Goal: Information Seeking & Learning: Learn about a topic

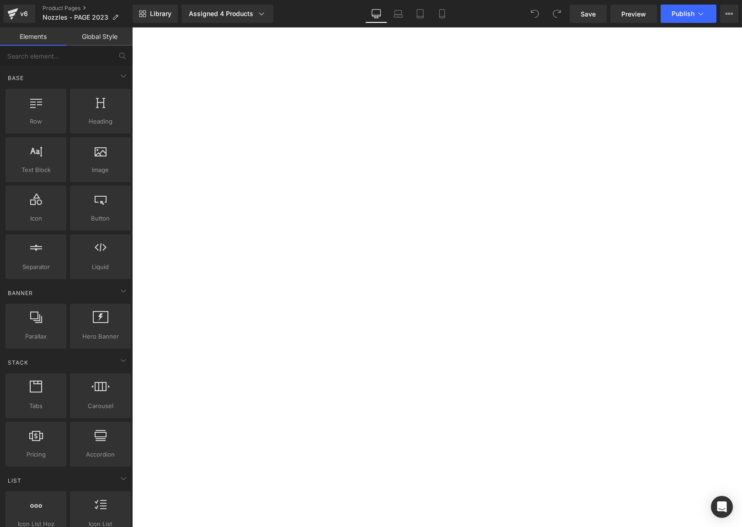
select select "0.2mm"
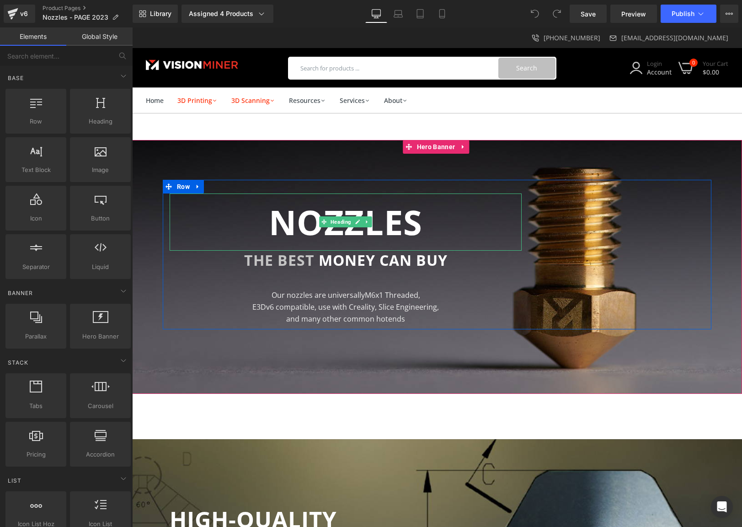
click at [172, 201] on h1 "NOZZLES" at bounding box center [346, 221] width 352 height 57
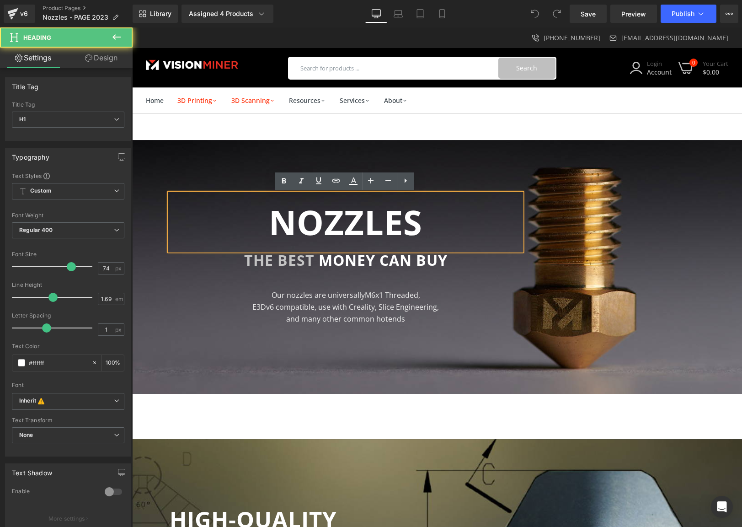
click at [157, 157] on div at bounding box center [437, 267] width 610 height 254
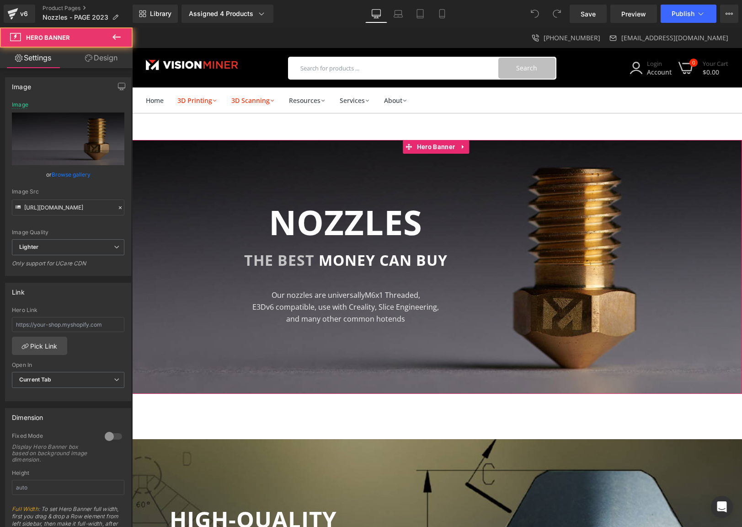
click at [146, 189] on span "NOZZLES Heading THE BEST MONEY CAN BUY Heading Our nozzles are universally M6x1…" at bounding box center [437, 254] width 610 height 149
click at [68, 207] on input "https://ucarecdn.com/73ea5c49-7526-4c11-9fce-605e8211131c/-/format/auto/-/previ…" at bounding box center [68, 207] width 112 height 16
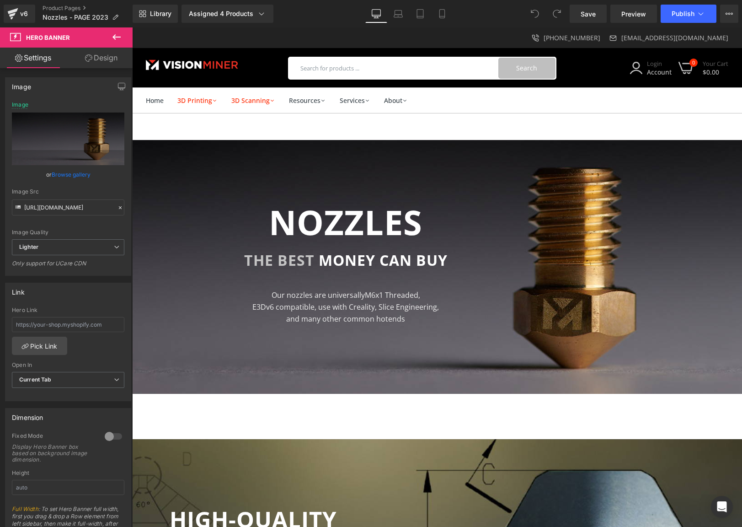
click at [352, 308] on div "Our nozzles are universally M6x1 Threaded, E3Dv6 compatible, use with Creality,…" at bounding box center [346, 306] width 352 height 35
click at [352, 309] on span "E3Dv6 compatible, use with Creality, Slice Engineering," at bounding box center [345, 307] width 187 height 10
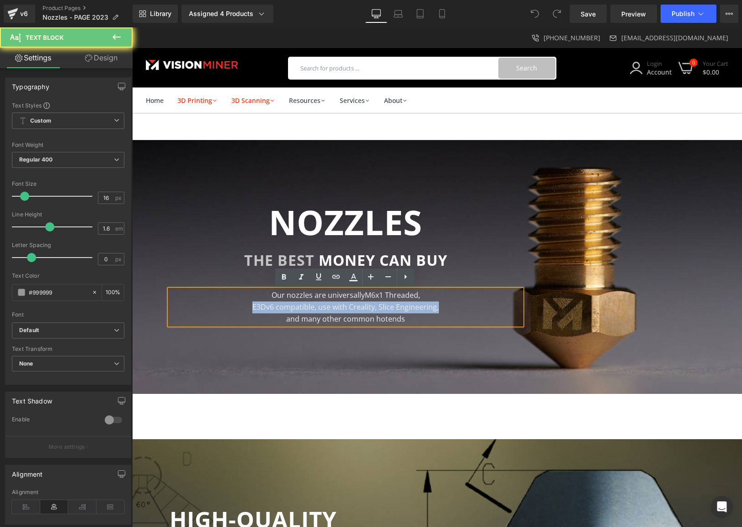
click at [352, 309] on span "E3Dv6 compatible, use with Creality, Slice Engineering," at bounding box center [345, 307] width 187 height 10
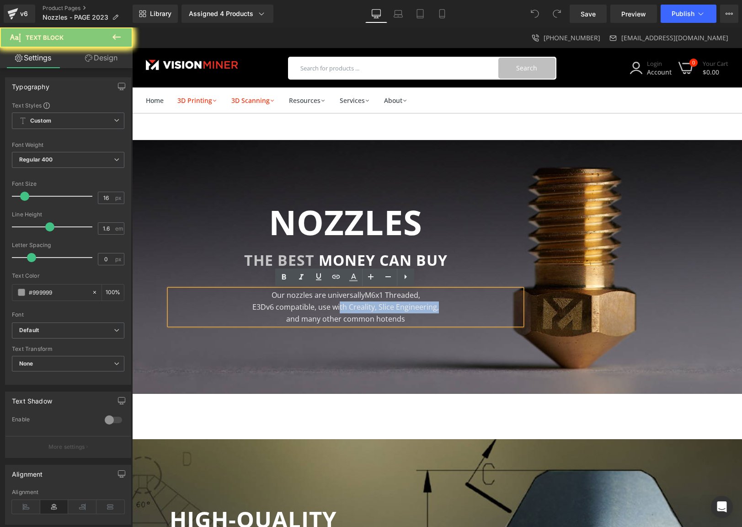
click at [337, 311] on span "E3Dv6 compatible, use with Creality, Slice Engineering," at bounding box center [345, 307] width 187 height 10
copy div "Our nozzles are universally M6x1 Threaded, E3Dv6 compatible, use with Creality,…"
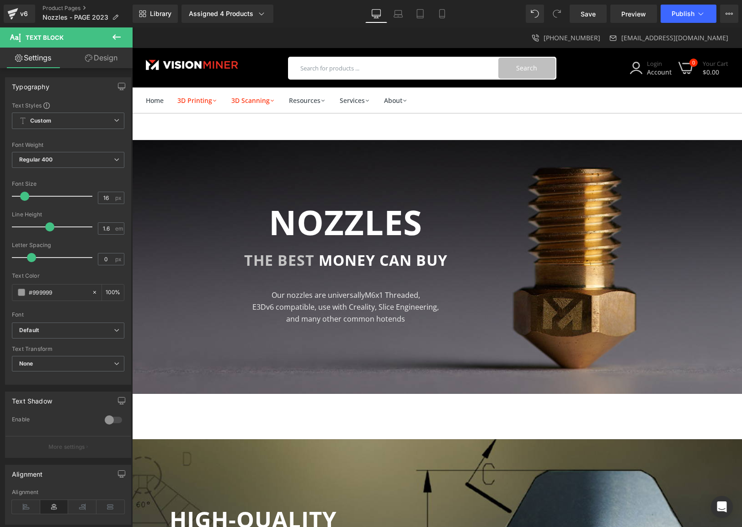
click at [165, 309] on div "NOZZLES Heading THE BEST MONEY CAN BUY Heading Our nozzles are universally M6x1…" at bounding box center [346, 258] width 366 height 131
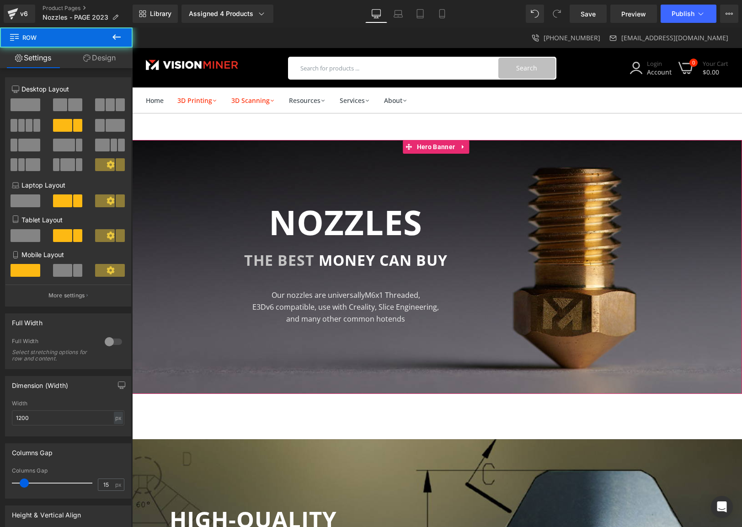
click at [144, 288] on span "NOZZLES Heading THE BEST MONEY CAN BUY Heading Our nozzles are universally M6x1…" at bounding box center [437, 254] width 610 height 149
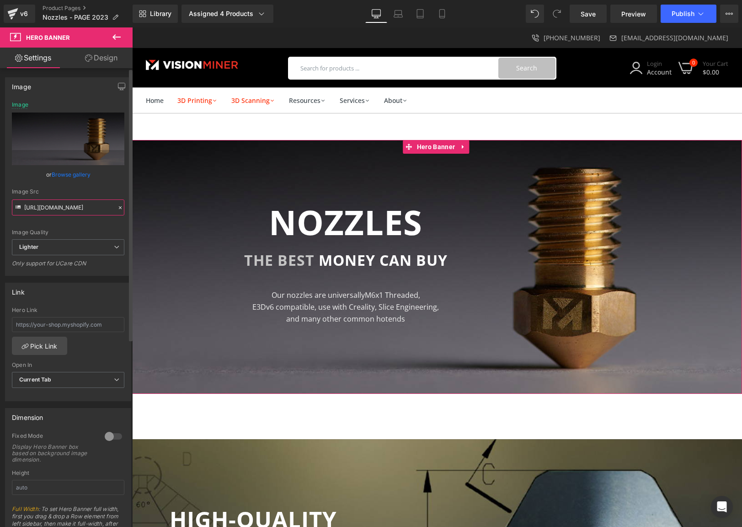
click at [82, 208] on input "https://ucarecdn.com/73ea5c49-7526-4c11-9fce-605e8211131c/-/format/auto/-/previ…" at bounding box center [68, 207] width 112 height 16
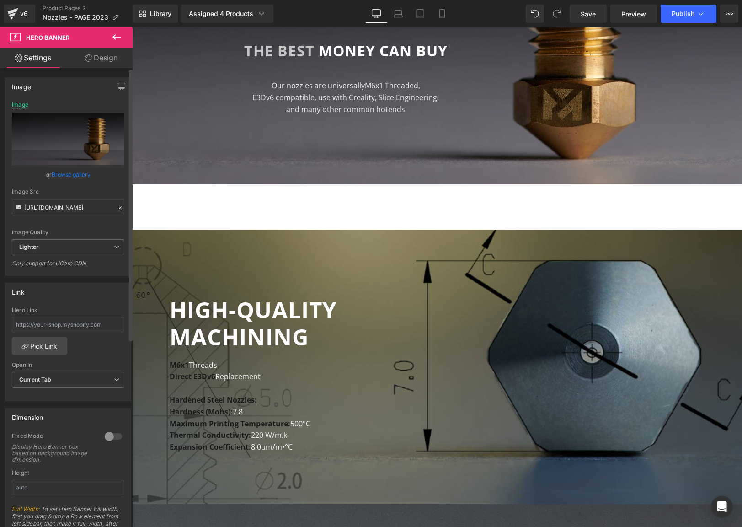
scroll to position [203, 0]
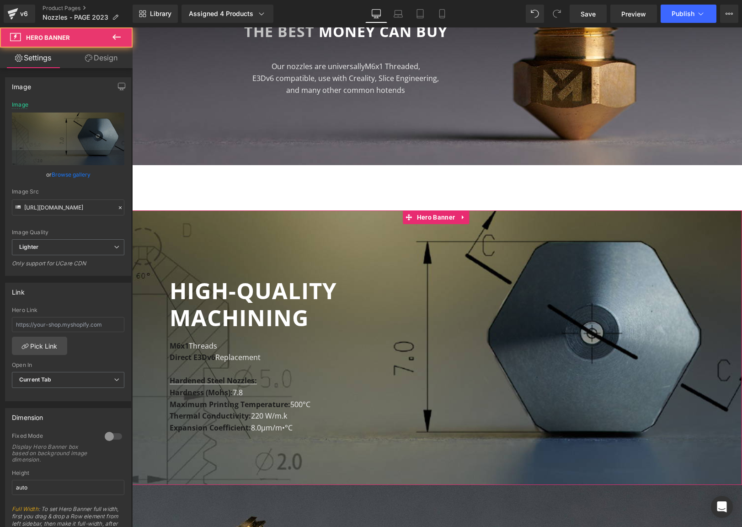
click at [234, 262] on div at bounding box center [437, 347] width 610 height 274
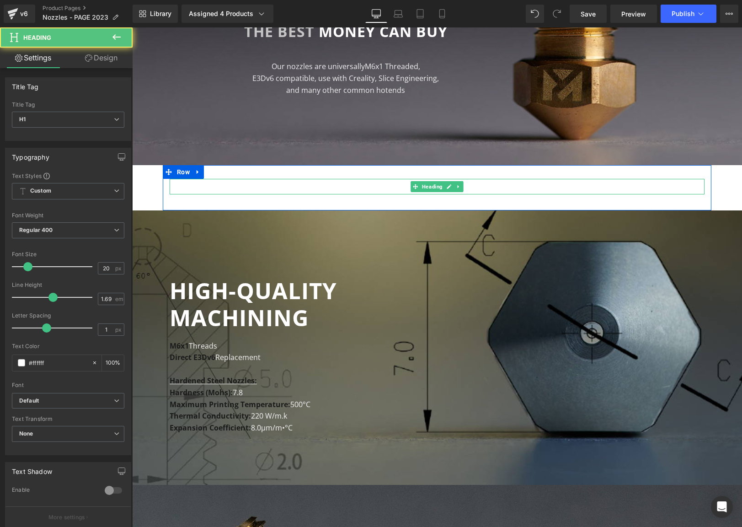
click at [192, 190] on h1 "All Nozzles are M6x1 - Compatible with most modern Hotends" at bounding box center [437, 187] width 535 height 16
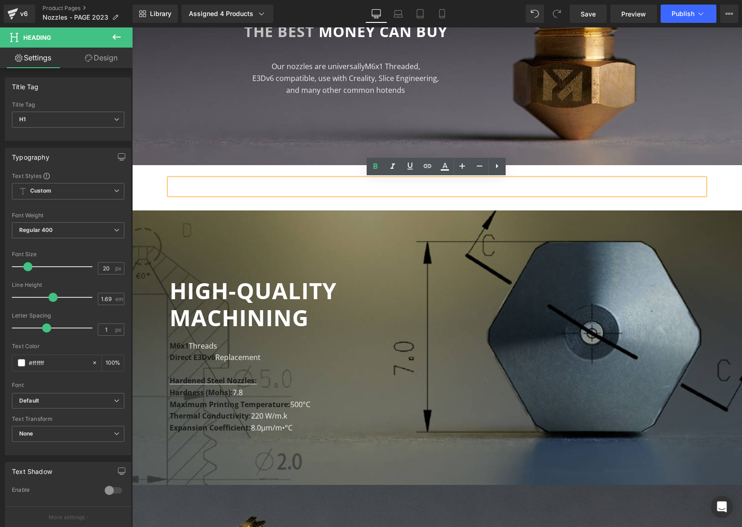
click at [195, 187] on h1 "All Nozzles are M6x1 - Compatible with most modern Hotends" at bounding box center [437, 187] width 535 height 16
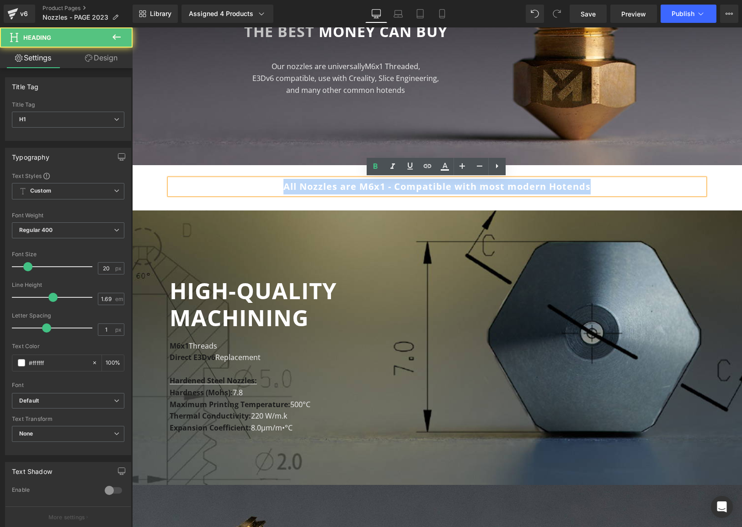
click at [195, 187] on h1 "All Nozzles are M6x1 - Compatible with most modern Hotends" at bounding box center [437, 187] width 535 height 16
click at [208, 306] on b "HIGH-QUALITY MACHINING" at bounding box center [253, 303] width 167 height 57
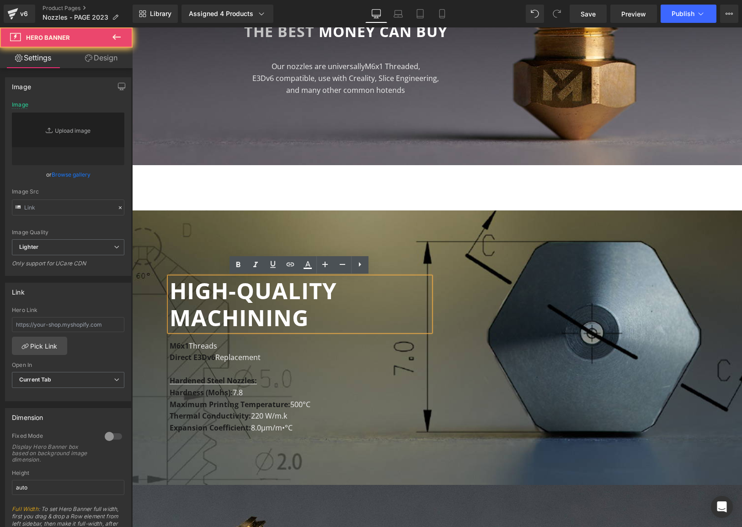
click at [188, 238] on div at bounding box center [437, 347] width 610 height 274
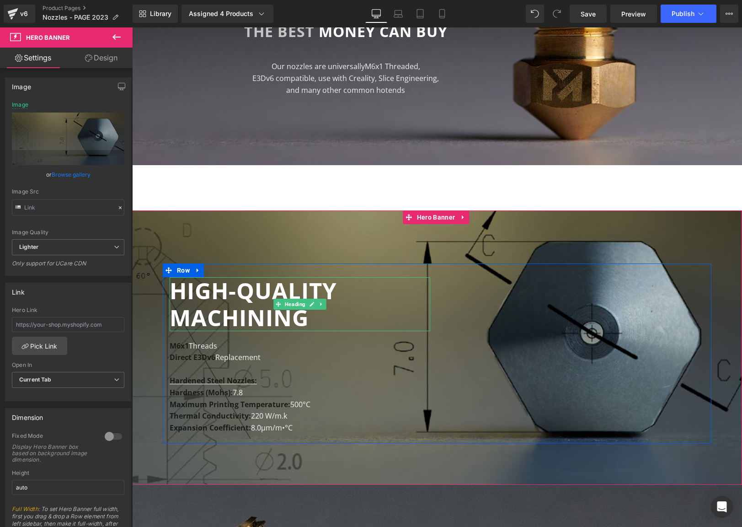
click at [217, 294] on b "HIGH-QUALITY MACHINING" at bounding box center [253, 303] width 167 height 57
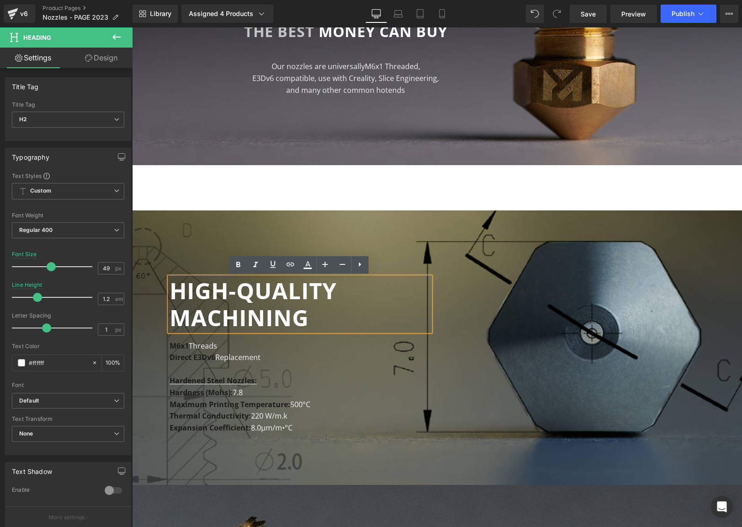
click at [211, 234] on div at bounding box center [437, 347] width 610 height 274
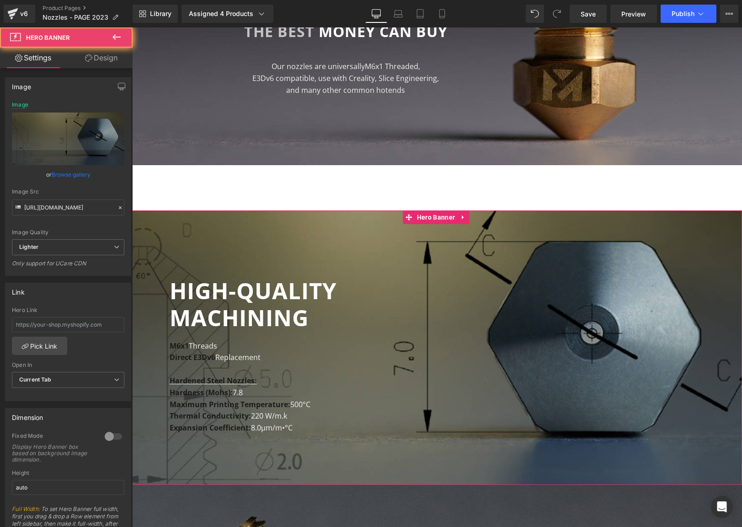
click at [374, 226] on div at bounding box center [437, 347] width 610 height 274
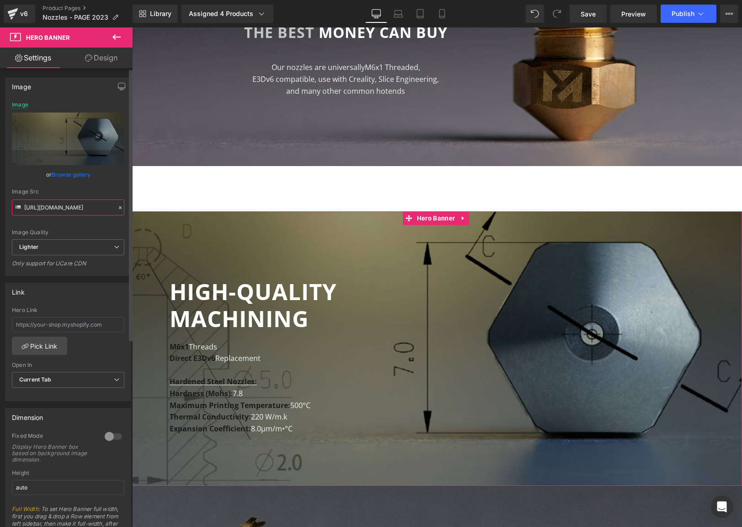
click at [80, 210] on input "https://ucarecdn.com/03ca7fe8-d906-45f0-b0ed-3b4be9685046/-/format/auto/-/previ…" at bounding box center [68, 207] width 112 height 16
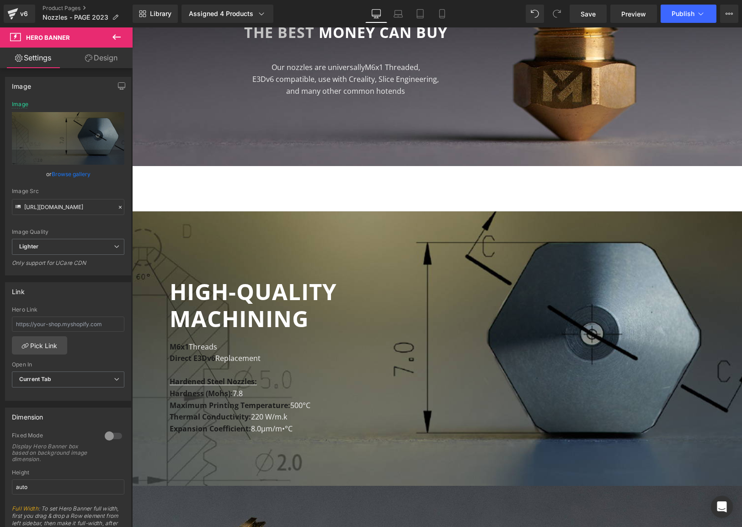
click at [233, 320] on b "HIGH-QUALITY MACHINING" at bounding box center [253, 304] width 167 height 57
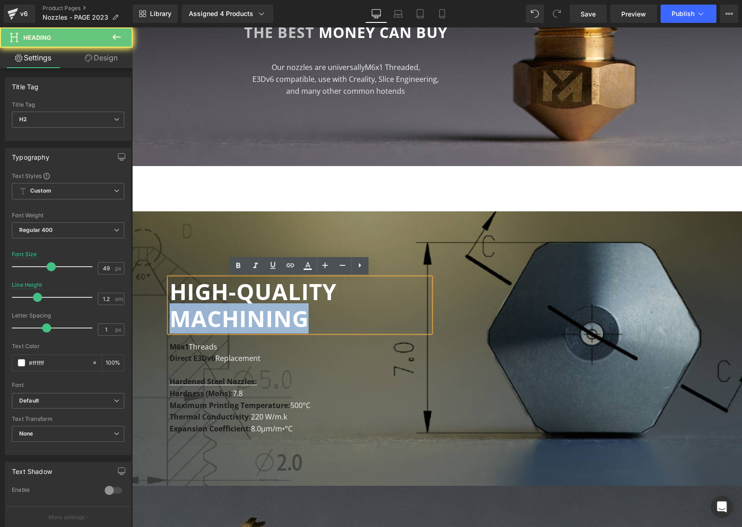
click at [233, 320] on b "HIGH-QUALITY MACHINING" at bounding box center [253, 304] width 167 height 57
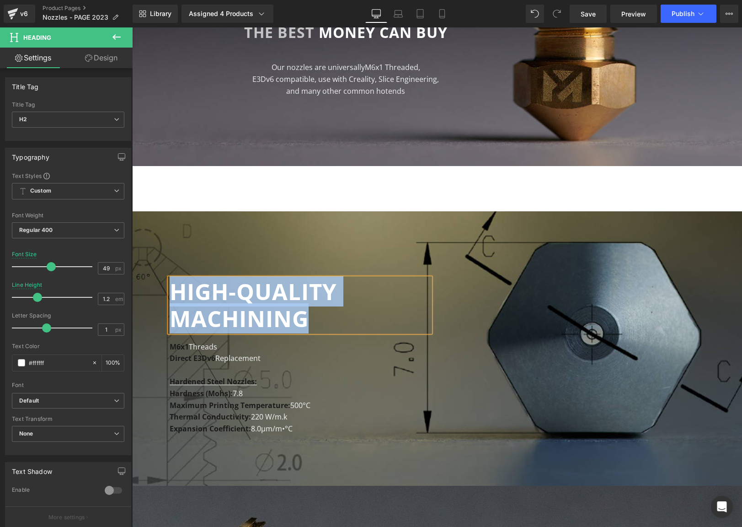
copy b "HIGH-QUALITY MACHINING"
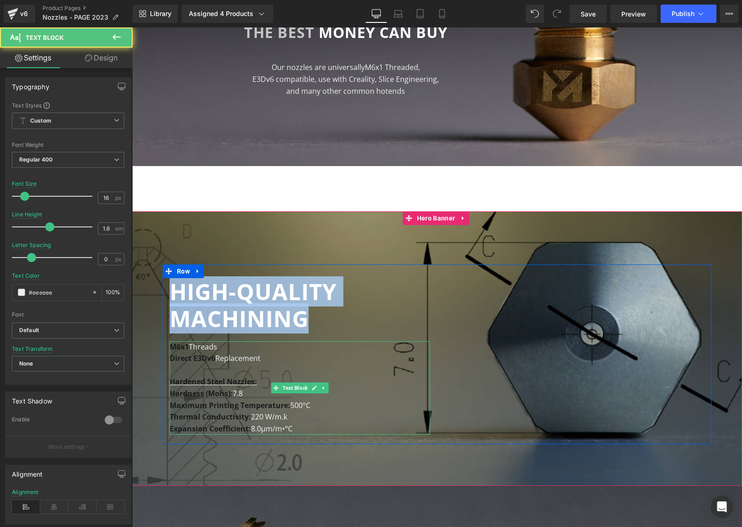
click at [226, 357] on p "Direct E3Dv6 Replacement" at bounding box center [300, 358] width 261 height 12
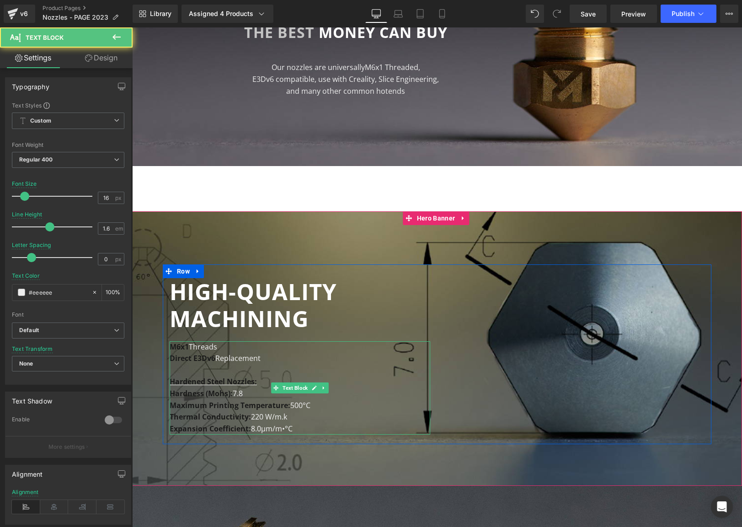
click at [226, 357] on p "Direct E3Dv6 Replacement" at bounding box center [300, 358] width 261 height 12
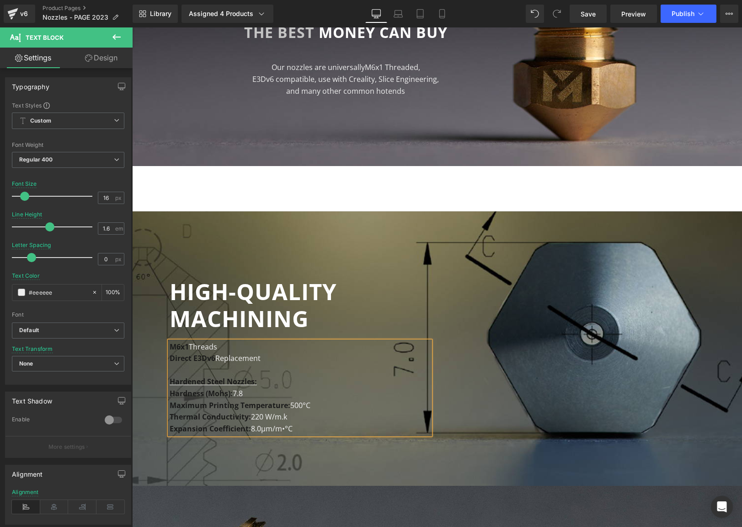
copy div "M6x1 Threads Direct E3Dv6 Replacement Hardened Steel Nozzles: Hardness (Mohs): …"
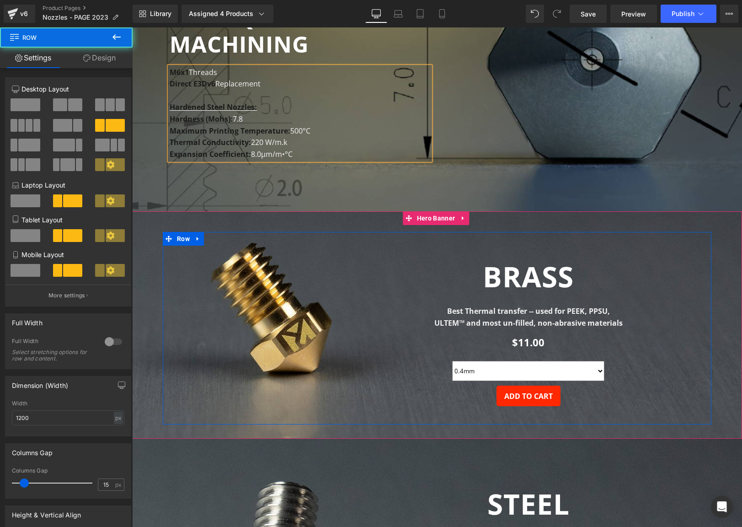
click at [190, 312] on div "Text Block BRASS Heading Best Thermal transfer -- used for PEEK, PPSU, ULTEM™ a…" at bounding box center [437, 328] width 549 height 192
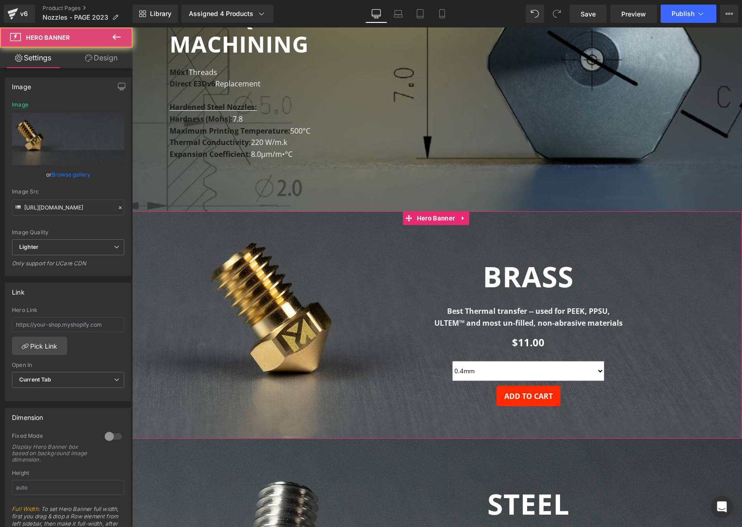
click at [143, 330] on span "Text Block BRASS Heading Best Thermal transfer -- used for PEEK, PPSU, ULTEM™ a…" at bounding box center [437, 328] width 610 height 192
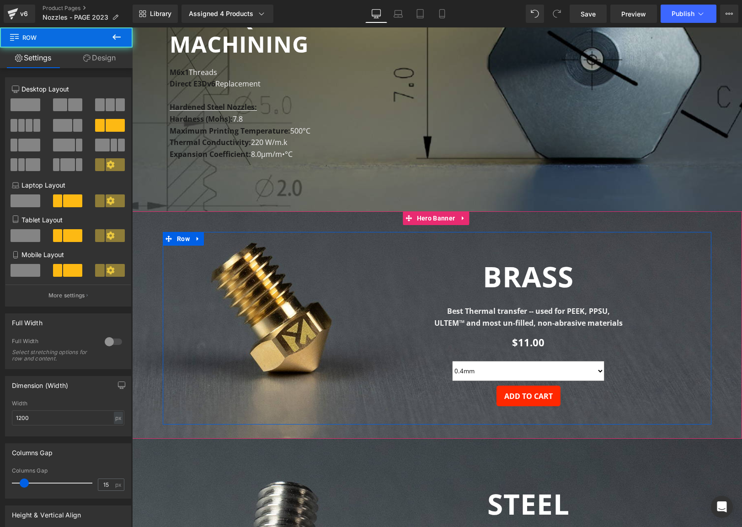
click at [187, 374] on div "Text Block BRASS Heading Best Thermal transfer -- used for PEEK, PPSU, ULTEM™ a…" at bounding box center [437, 328] width 549 height 192
click at [145, 381] on span "Text Block BRASS Heading Best Thermal transfer -- used for PEEK, PPSU, ULTEM™ a…" at bounding box center [437, 328] width 610 height 192
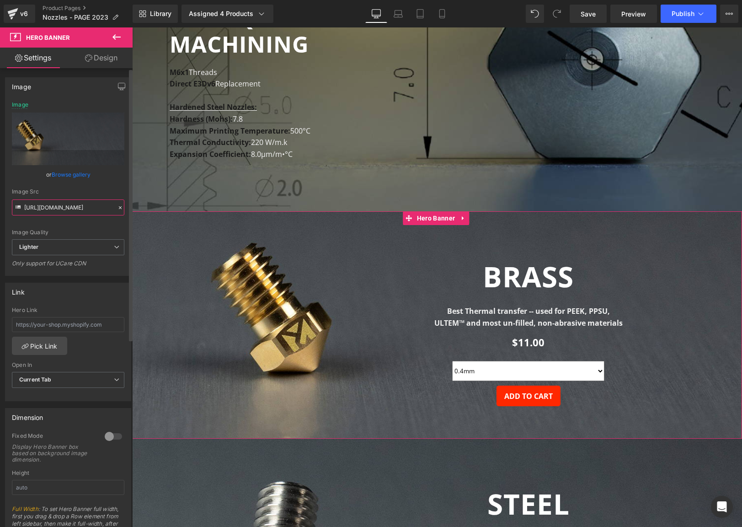
click at [78, 206] on input "https://ucarecdn.com/684efd58-258b-4559-9739-32e05312aa12/-/format/auto/-/previ…" at bounding box center [68, 207] width 112 height 16
click at [507, 305] on div "Best Thermal transfer -- used for PEEK, PPSU, ULTEM™ and most un-filled, non-ab…" at bounding box center [528, 316] width 343 height 23
click at [508, 305] on div "Best Thermal transfer -- used for PEEK, PPSU, ULTEM™ and most un-filled, non-ab…" at bounding box center [528, 316] width 343 height 23
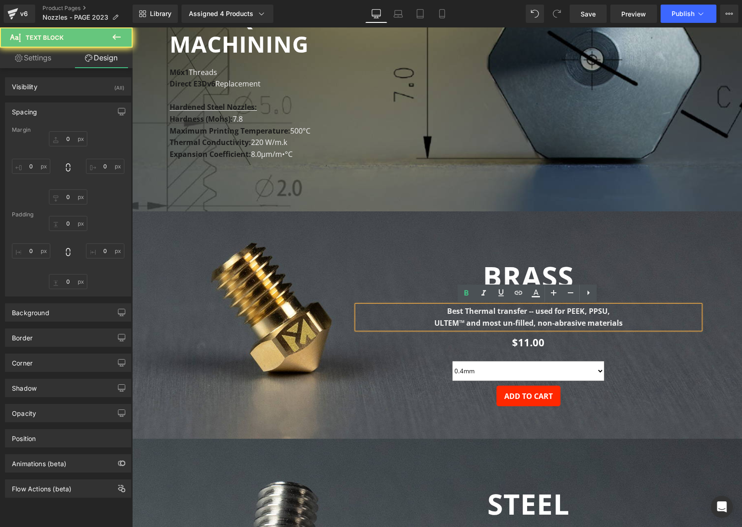
click at [506, 318] on font "ULTEM™ and most un-filled, non-abrasive materials" at bounding box center [528, 323] width 188 height 10
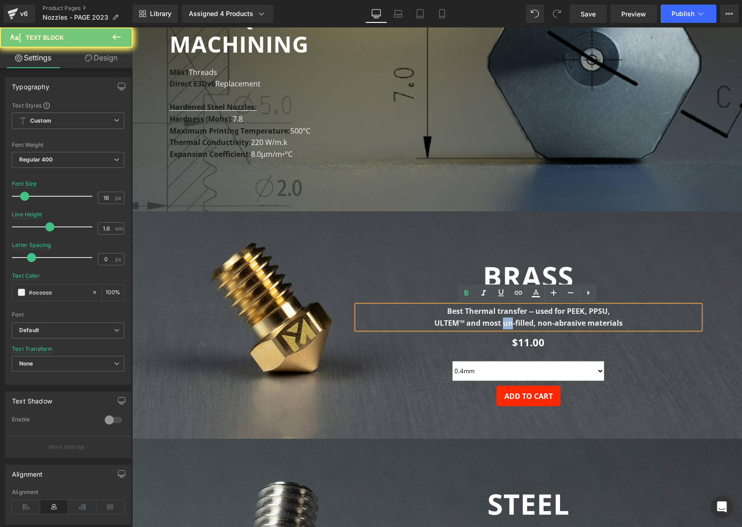
click at [506, 318] on font "ULTEM™ and most un-filled, non-abrasive materials" at bounding box center [528, 323] width 188 height 10
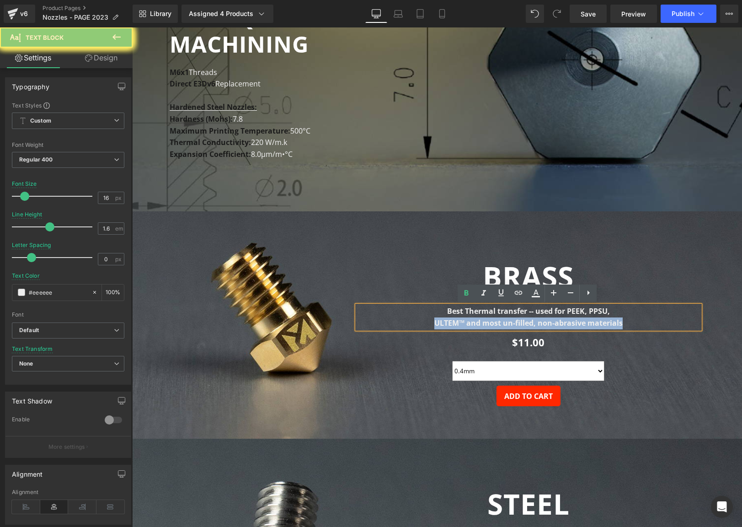
click at [506, 318] on font "ULTEM™ and most un-filled, non-abrasive materials" at bounding box center [528, 323] width 188 height 10
copy div "Best Thermal transfer -- used for PEEK, PPSU, ULTEM™ and most un-filled, non-ab…"
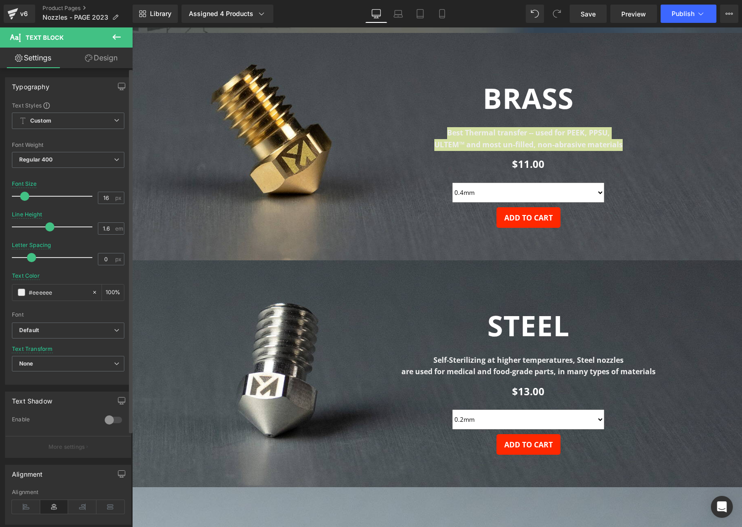
scroll to position [667, 0]
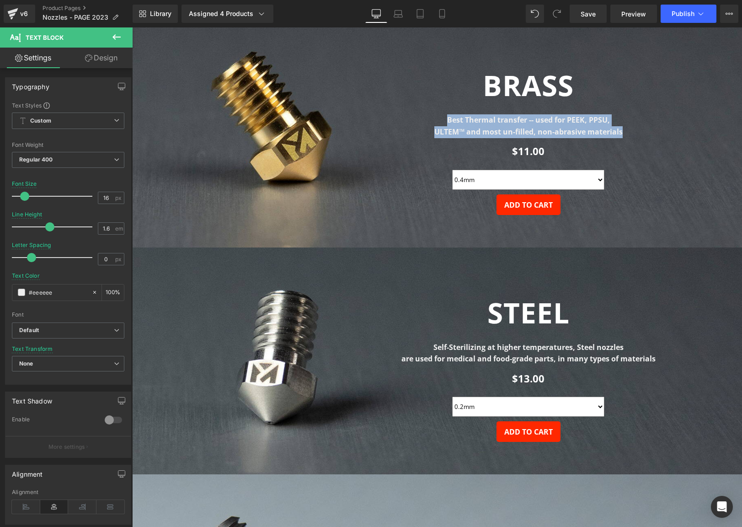
click at [461, 356] on font "are used for medical and food-grade parts, in many types of materials" at bounding box center [528, 358] width 254 height 10
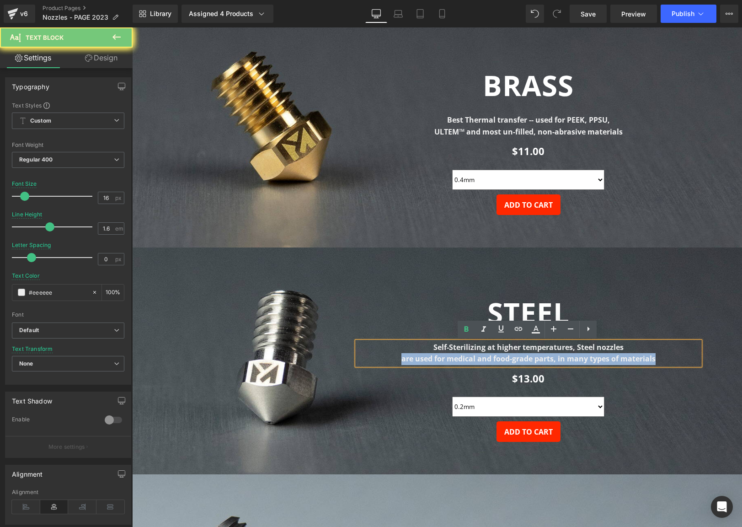
click at [461, 356] on font "are used for medical and food-grade parts, in many types of materials" at bounding box center [528, 358] width 254 height 10
copy div "Self-Sterilizing at higher temperatures, Steel nozzles are used for medical and…"
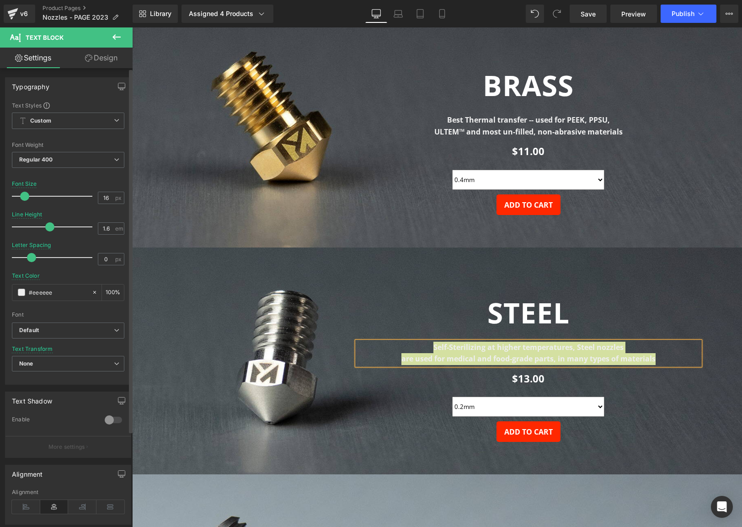
scroll to position [900, 0]
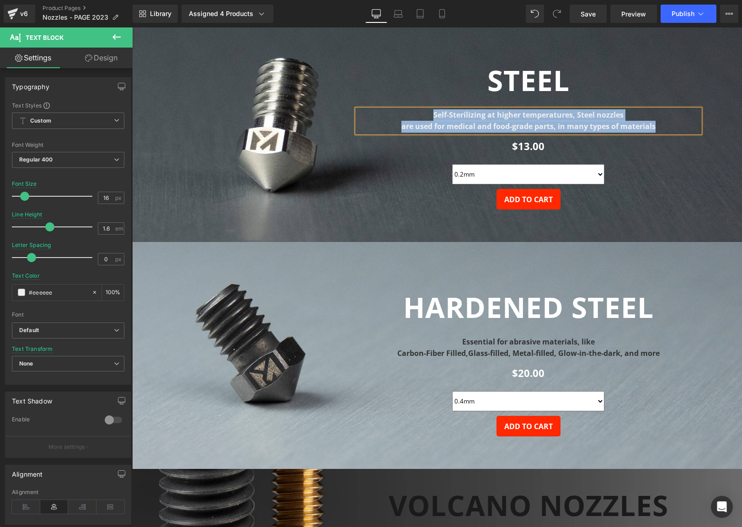
click at [500, 345] on div "Essential for abrasive materials, like Carbon-Fiber Filled, Glass-filled, Metal…" at bounding box center [528, 347] width 343 height 23
click at [500, 345] on font "Essential for abrasive materials, like" at bounding box center [528, 341] width 133 height 10
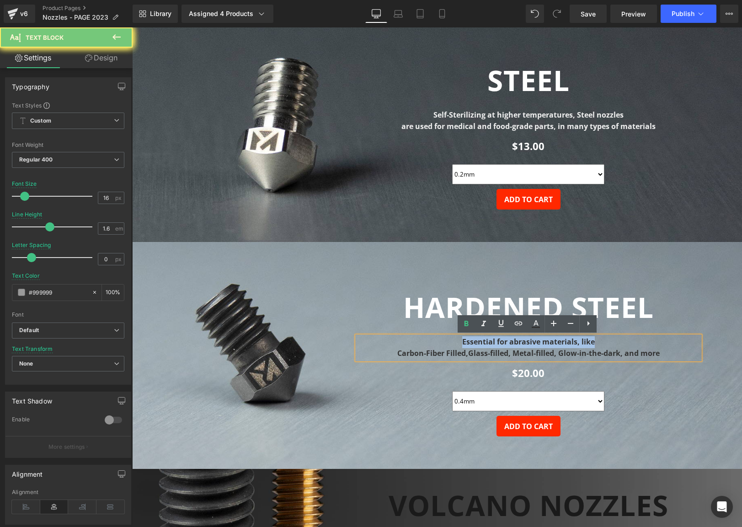
click at [501, 345] on font "Essential for abrasive materials, like" at bounding box center [528, 341] width 133 height 10
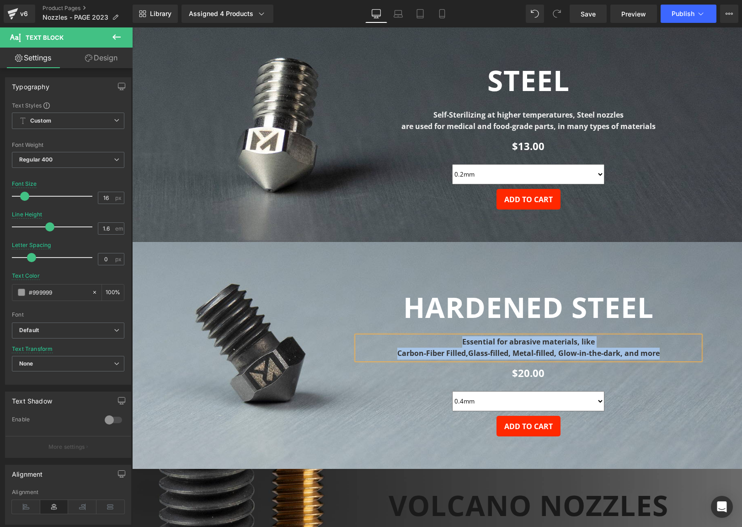
copy div "Essential for abrasive materials, like Carbon-Fiber Filled, Glass-filled, Metal…"
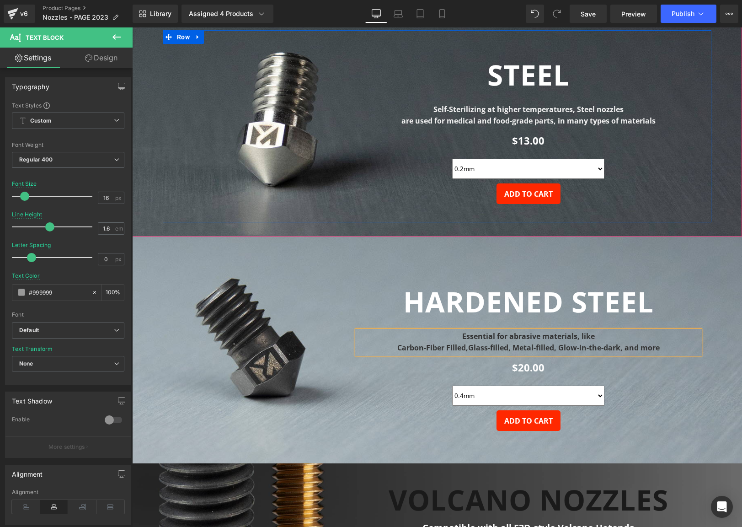
click at [190, 187] on div "Text Block STEEL Heading Self-Sterilizing at higher temperatures, Steel nozzles…" at bounding box center [437, 126] width 549 height 192
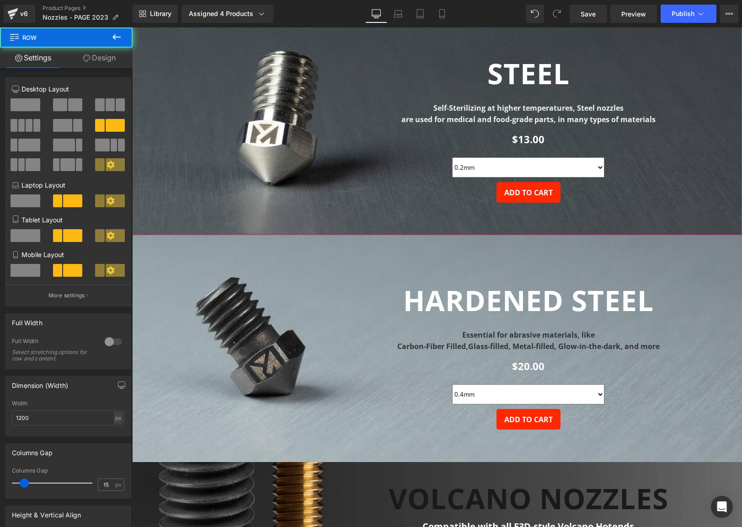
click at [143, 190] on span "Text Block STEEL Heading Self-Sterilizing at higher temperatures, Steel nozzles…" at bounding box center [437, 125] width 610 height 192
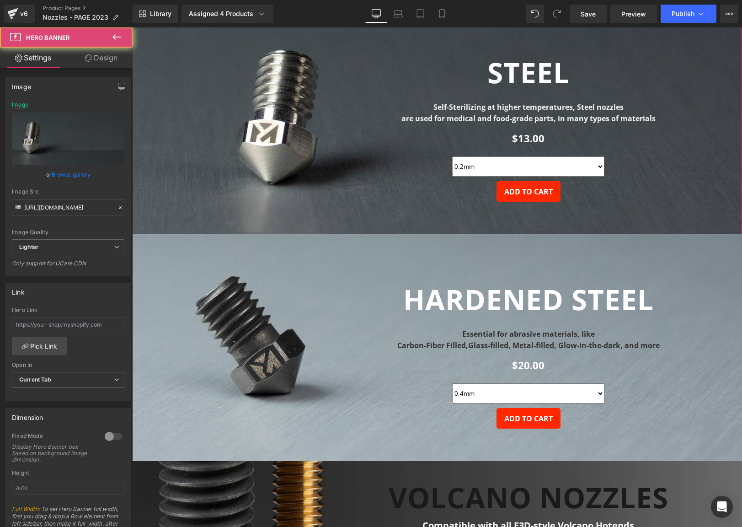
scroll to position [908, 0]
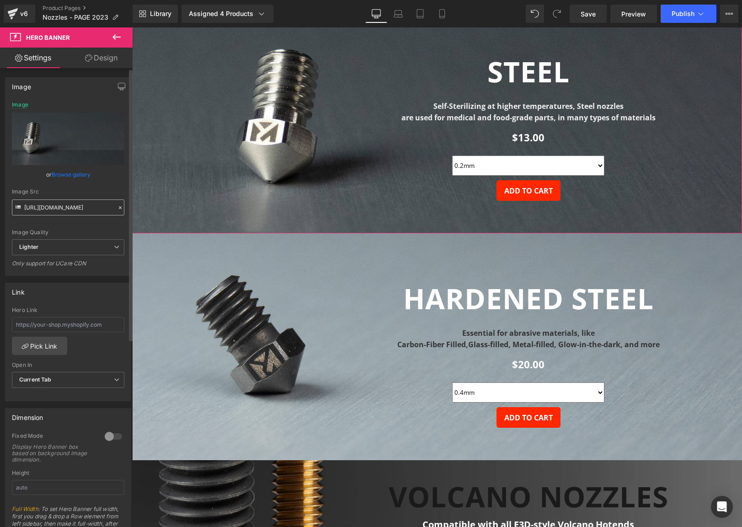
click at [40, 197] on div "Image Src https://ucarecdn.com/4cbeac02-c97d-4993-ae6f-50e9e0691ce7/-/format/au…" at bounding box center [68, 201] width 112 height 27
click at [43, 201] on input "https://ucarecdn.com/4cbeac02-c97d-4993-ae6f-50e9e0691ce7/-/format/auto/-/previ…" at bounding box center [68, 207] width 112 height 16
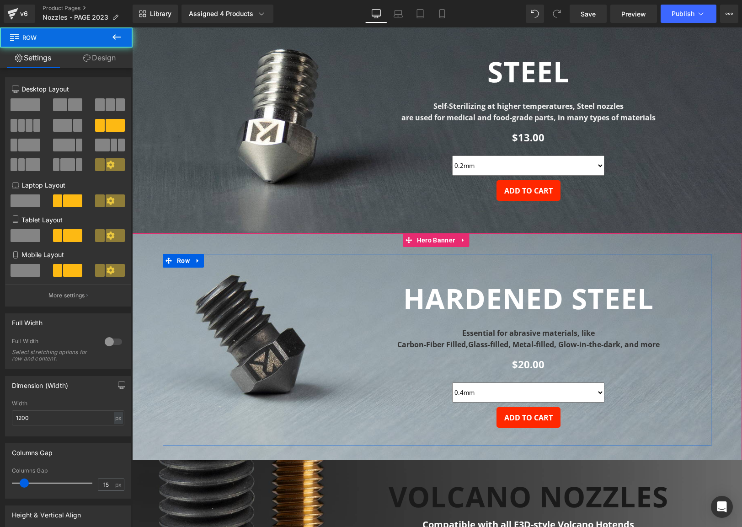
click at [192, 405] on div "Text Block HARDENED STEEL Heading Essential for abrasive materials, like Carbon…" at bounding box center [437, 350] width 549 height 192
click at [149, 358] on span "Text Block HARDENED STEEL Heading Essential for abrasive materials, like Carbon…" at bounding box center [437, 350] width 610 height 192
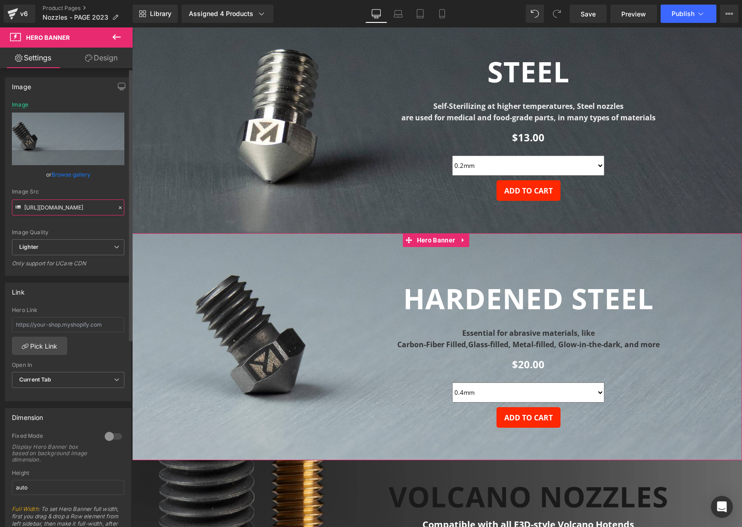
click at [67, 206] on input "https://ucarecdn.com/93db18f5-a5e9-41f0-b7ac-90632701f25a/-/format/auto/-/previ…" at bounding box center [68, 207] width 112 height 16
click at [547, 313] on b "HARDENED STEEL" at bounding box center [528, 298] width 250 height 38
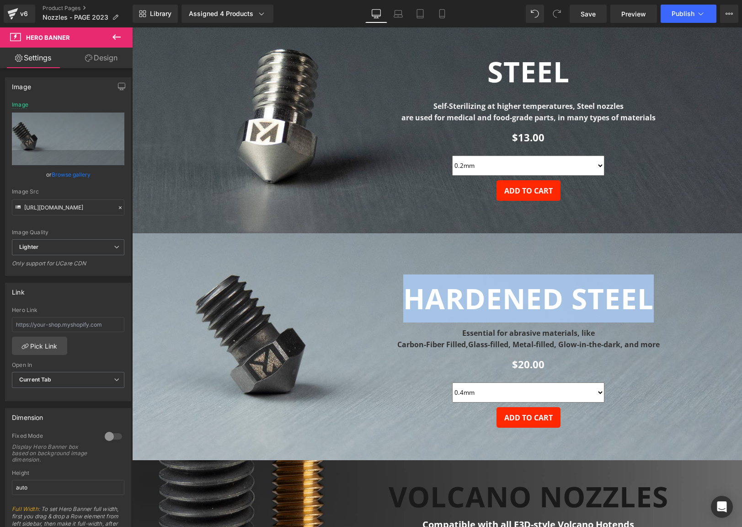
click at [547, 313] on b "HARDENED STEEL" at bounding box center [528, 298] width 250 height 38
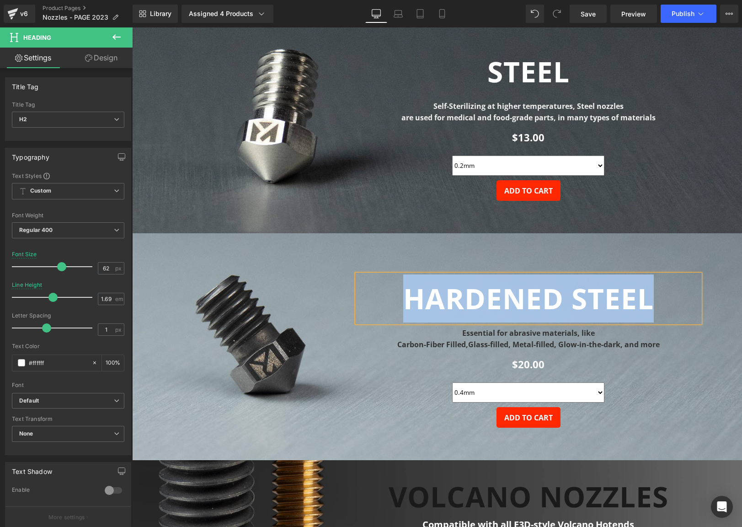
click at [503, 342] on div "Essential for abrasive materials, like Carbon-Fiber Filled, Glass-filled, Metal…" at bounding box center [528, 338] width 343 height 23
click at [503, 342] on font "Glass-filled, Metal-filled, Glow-in-the-dark, and more" at bounding box center [564, 344] width 192 height 10
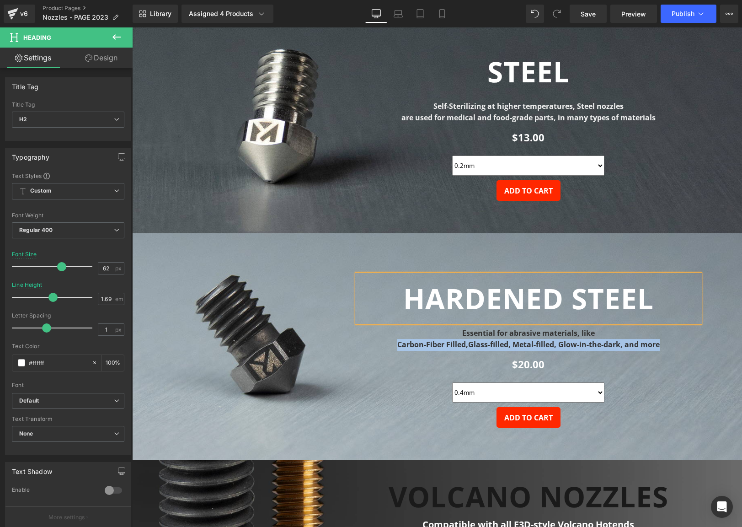
click at [503, 342] on font "Glass-filled, Metal-filled, Glow-in-the-dark, and more" at bounding box center [564, 344] width 192 height 10
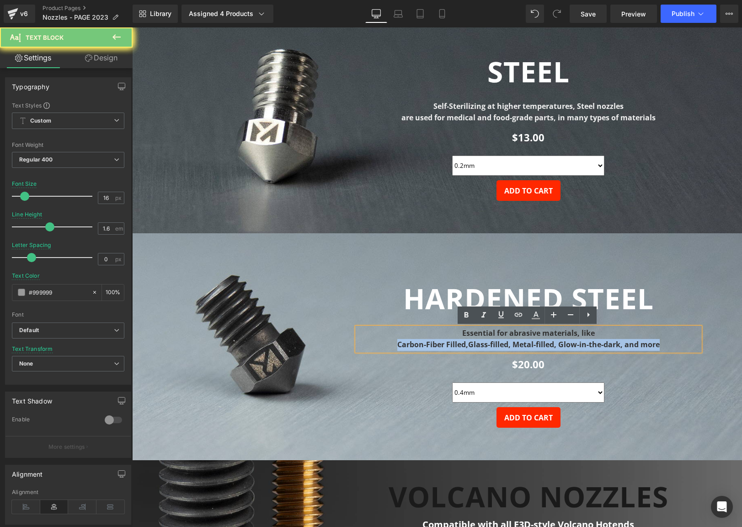
click at [503, 342] on font "Glass-filled, Metal-filled, Glow-in-the-dark, and more" at bounding box center [564, 344] width 192 height 10
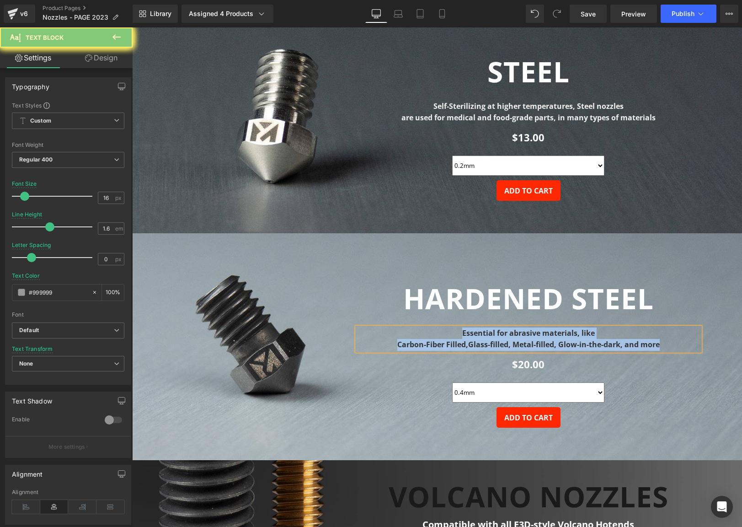
copy div "Essential for abrasive materials, like Carbon-Fiber Filled, Glass-filled, Metal…"
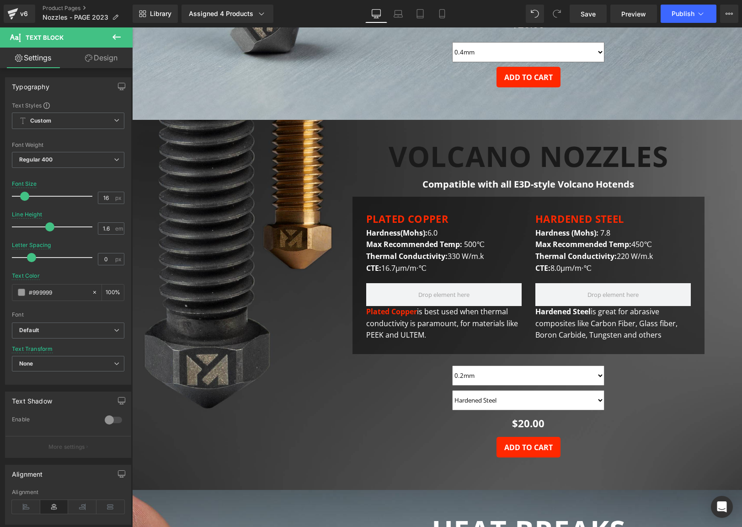
scroll to position [1252, 0]
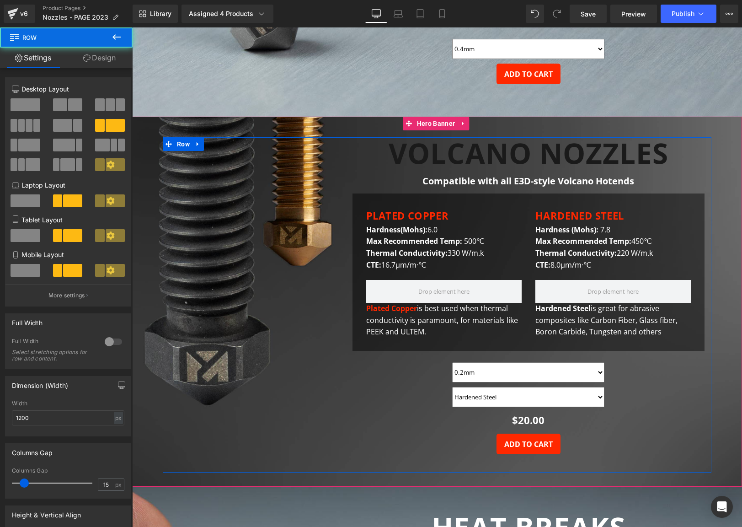
click at [226, 362] on div "Text Block VOLCANO NOZZLES Heading Compatible with all E3D-style Volcano Hotend…" at bounding box center [437, 304] width 549 height 335
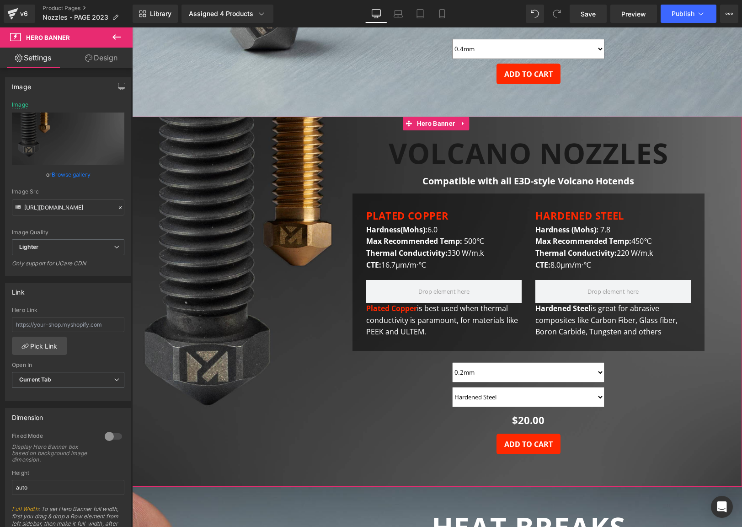
click at [147, 409] on span "Text Block VOLCANO NOZZLES Heading Compatible with all E3D-style Volcano Hotend…" at bounding box center [437, 304] width 610 height 335
click at [69, 206] on input "https://ucarecdn.com/2dae4fae-5c32-4737-97cd-7f38e1229eb3/-/format/auto/-/previ…" at bounding box center [68, 207] width 112 height 16
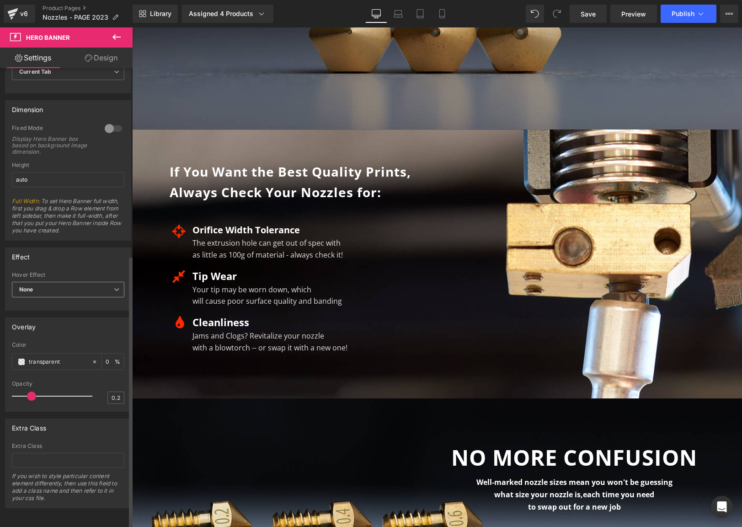
scroll to position [0, 0]
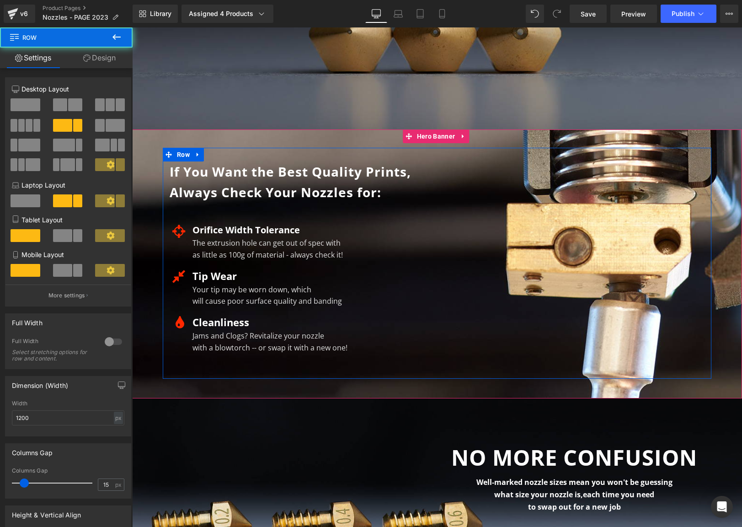
click at [613, 262] on div "If You Want the Best Quality Prints, Always Check Your Nozzles for: Heading Ico…" at bounding box center [437, 263] width 549 height 231
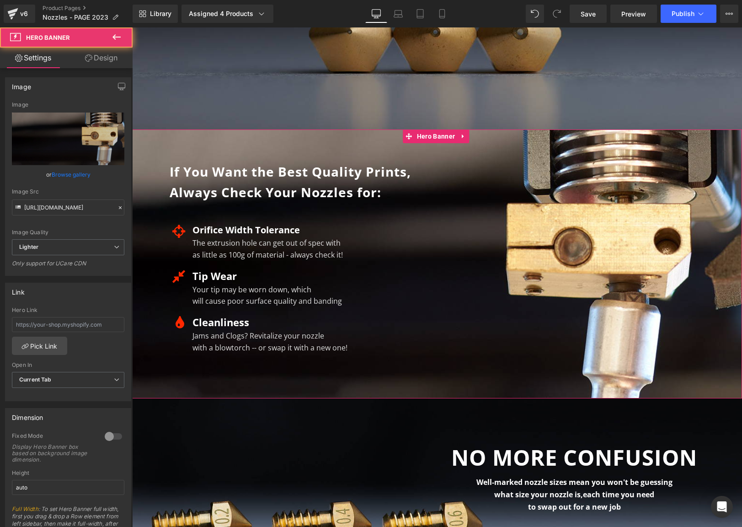
click at [619, 139] on div at bounding box center [437, 263] width 610 height 269
click at [62, 208] on input "https://ucarecdn.com/f8afd8d0-d92e-493f-ba54-b2c2e7ebb780/-/format/auto/-/previ…" at bounding box center [68, 207] width 112 height 16
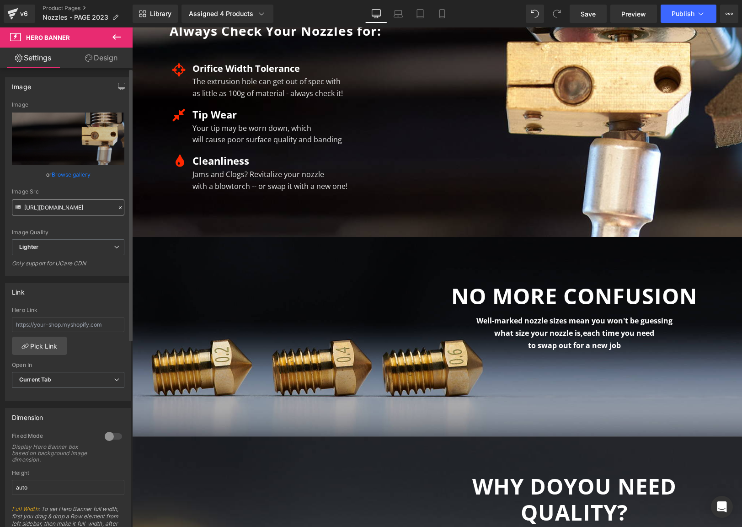
scroll to position [2282, 0]
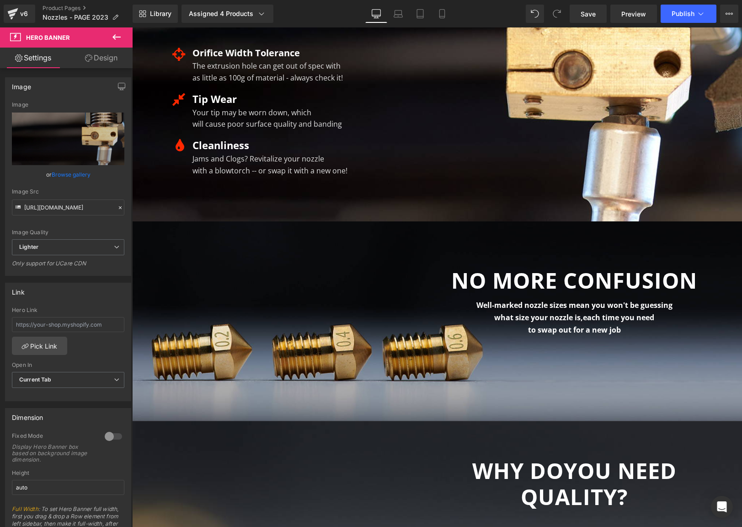
click at [301, 239] on div at bounding box center [437, 320] width 610 height 199
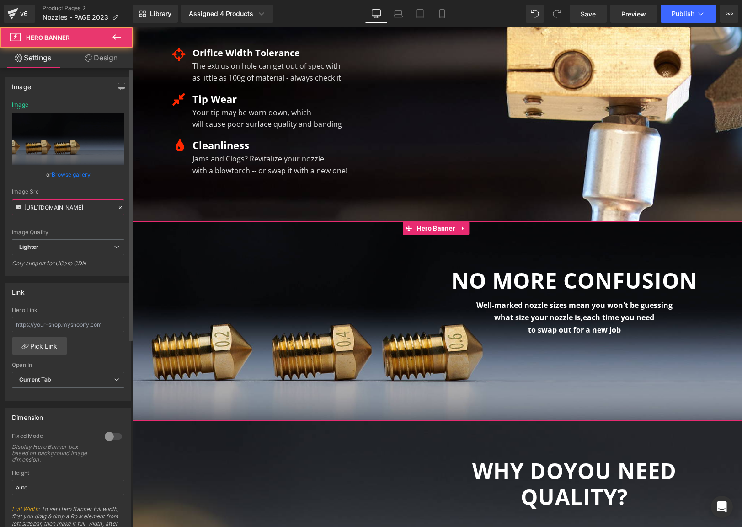
click at [82, 206] on input "https://ucarecdn.com/098cd29f-937a-4672-a59f-4b4afec6c34d/-/format/auto/-/previ…" at bounding box center [68, 207] width 112 height 16
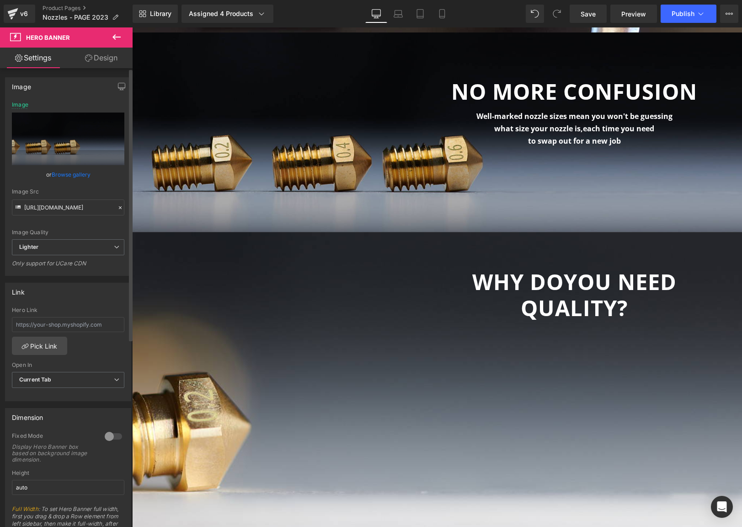
scroll to position [2483, 0]
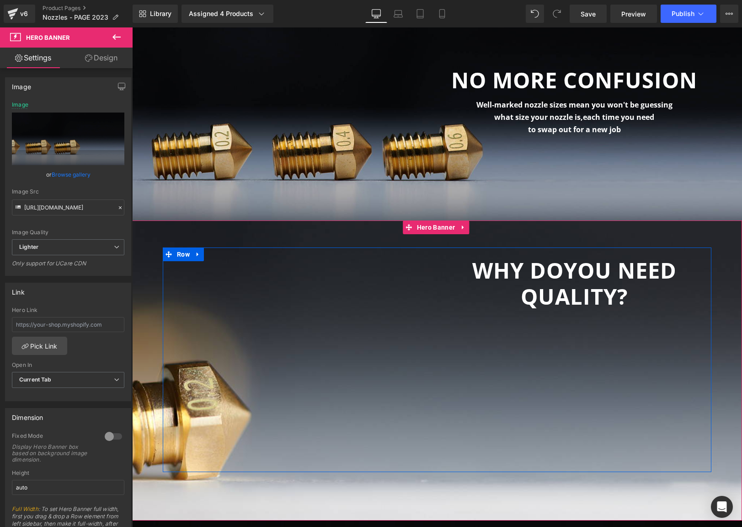
click at [290, 367] on div "Text Block Text Block WHY DO YOU NEED QUALITY? Heading Text Block Youtube Row" at bounding box center [437, 359] width 549 height 224
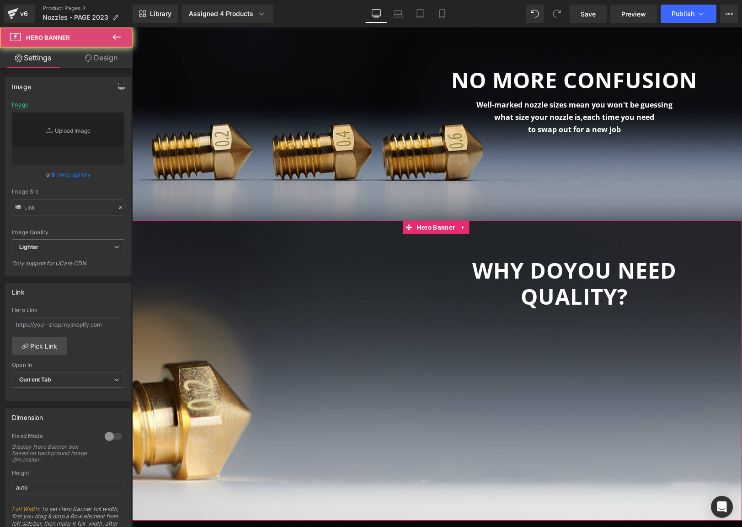
click at [188, 501] on div at bounding box center [437, 370] width 610 height 300
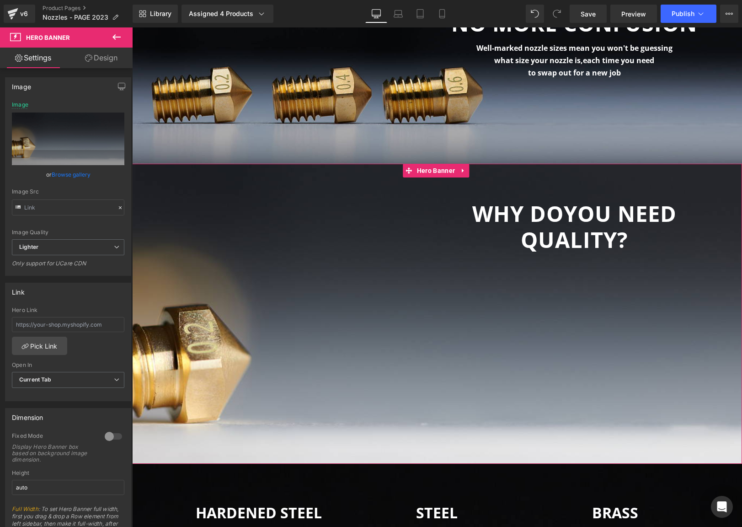
scroll to position [2537, 0]
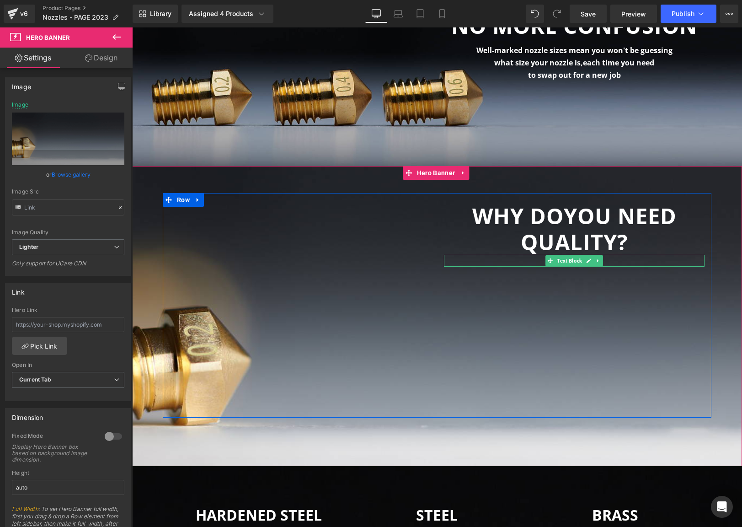
click at [559, 247] on b "QUALITY?" at bounding box center [574, 241] width 107 height 29
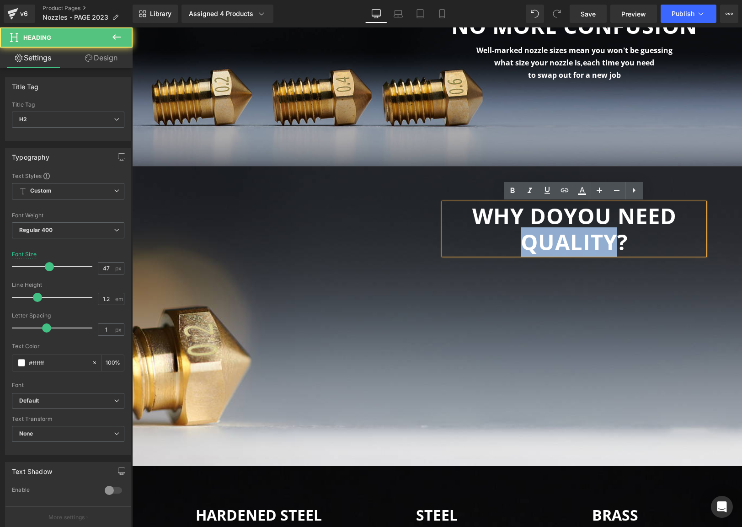
click at [559, 247] on b "QUALITY?" at bounding box center [574, 241] width 107 height 29
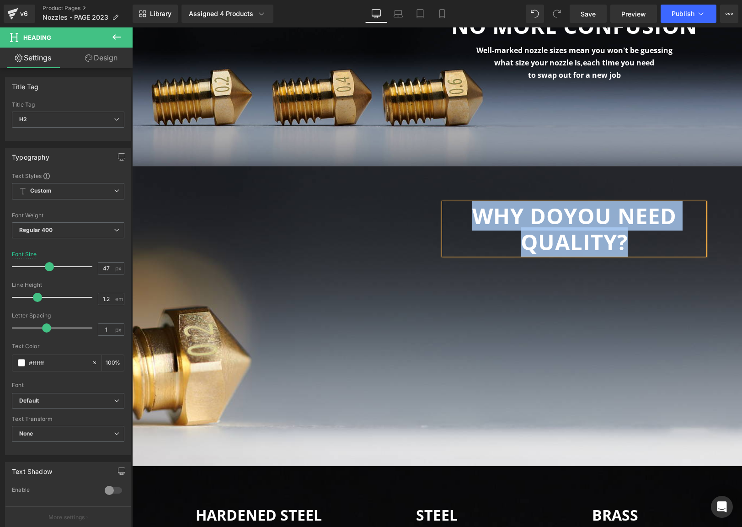
copy div "WHY DO YOU NEED QUALITY?"
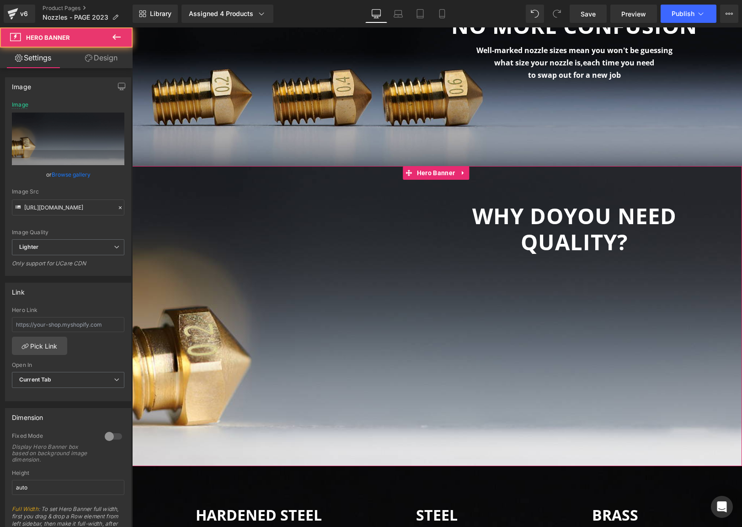
click at [166, 188] on div at bounding box center [437, 316] width 610 height 300
drag, startPoint x: 151, startPoint y: 189, endPoint x: 141, endPoint y: 185, distance: 10.6
click at [151, 189] on div at bounding box center [437, 316] width 610 height 300
click at [74, 208] on input "https://ucarecdn.com/9ecd2ad5-21df-4484-b58e-27eea1ca6758/-/format/auto/-/previ…" at bounding box center [68, 207] width 112 height 16
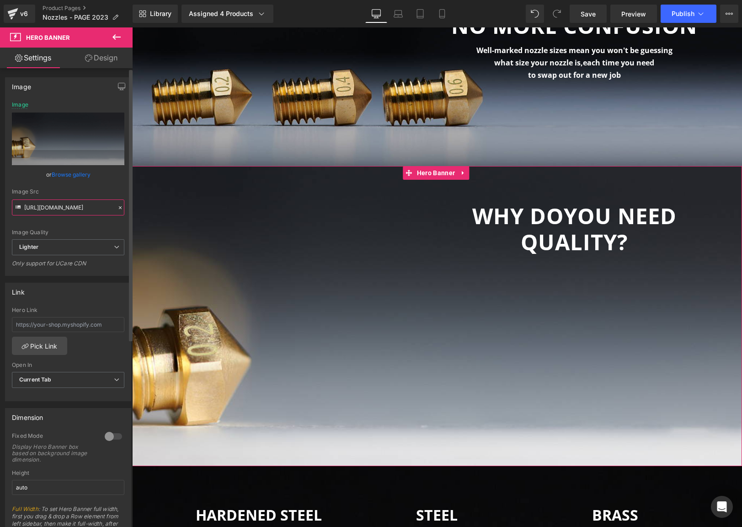
click at [74, 208] on input "https://ucarecdn.com/9ecd2ad5-21df-4484-b58e-27eea1ca6758/-/format/auto/-/previ…" at bounding box center [68, 207] width 112 height 16
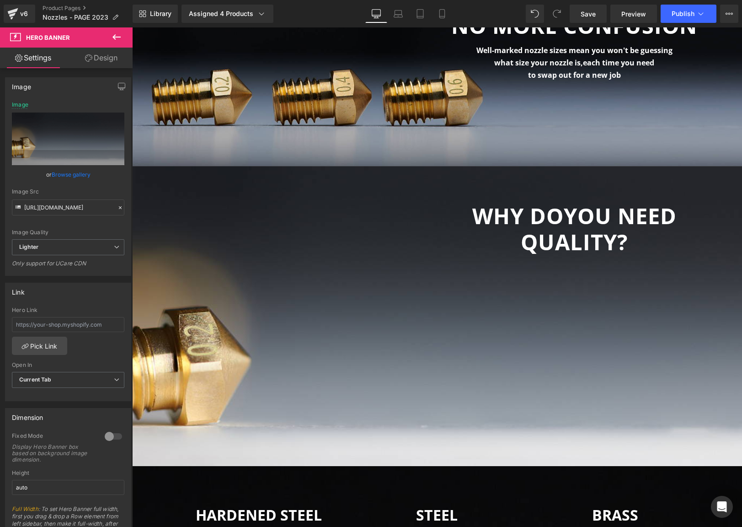
click at [512, 218] on b "WHY DO" at bounding box center [517, 215] width 91 height 29
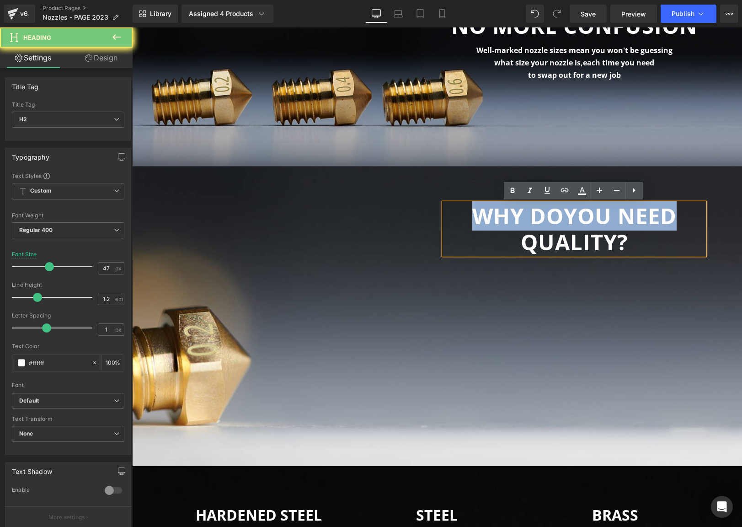
click at [512, 218] on b "WHY DO" at bounding box center [517, 215] width 91 height 29
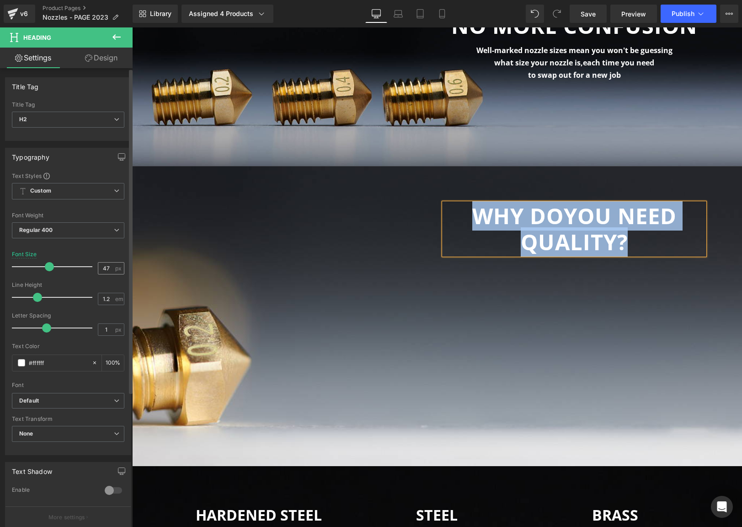
copy div "WHY DO YOU NEED QUALITY?"
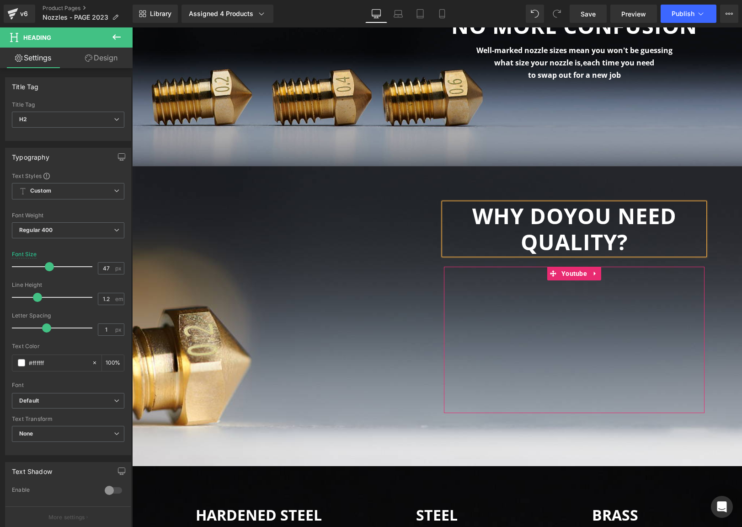
click at [500, 332] on div at bounding box center [574, 339] width 261 height 147
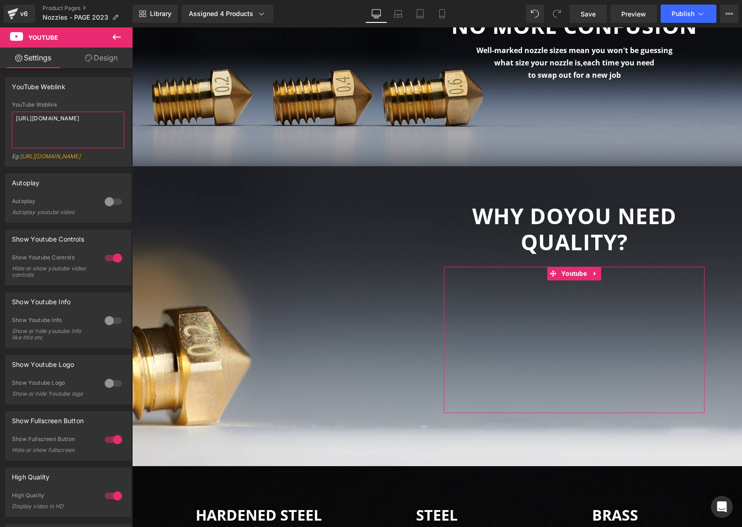
drag, startPoint x: 80, startPoint y: 129, endPoint x: -70, endPoint y: 91, distance: 154.2
click at [0, 91] on html "You are previewing how the will restyle your page. You can not edit Elements in…" at bounding box center [371, 263] width 742 height 527
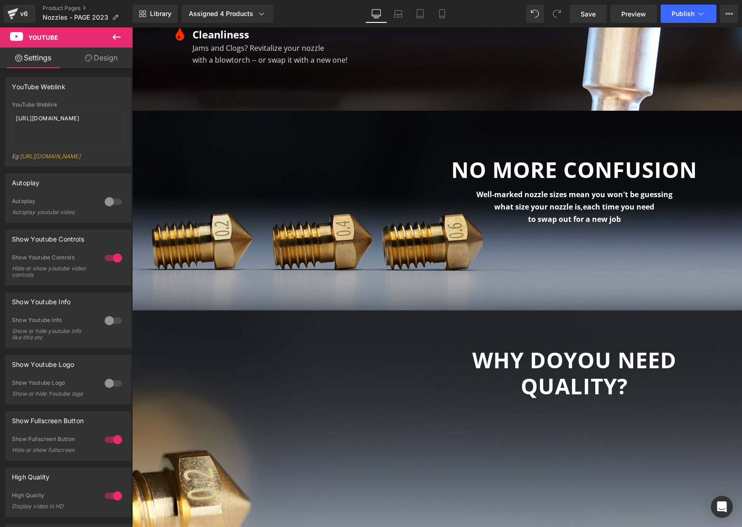
scroll to position [2391, 0]
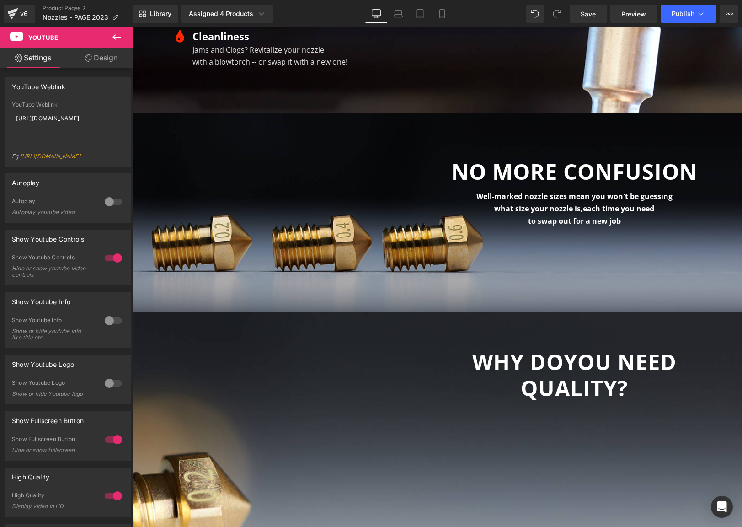
click at [550, 170] on b "NO MORE CONFUSION" at bounding box center [574, 171] width 246 height 29
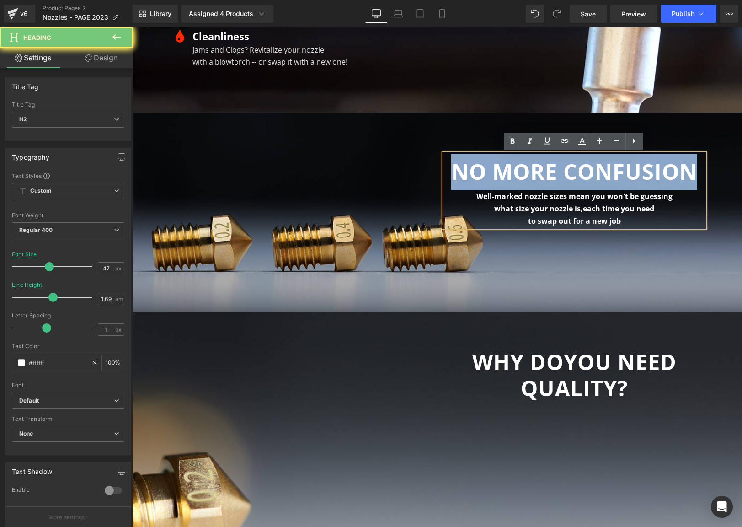
click at [550, 170] on b "NO MORE CONFUSION" at bounding box center [574, 171] width 246 height 29
copy b "NO MORE CONFUSION"
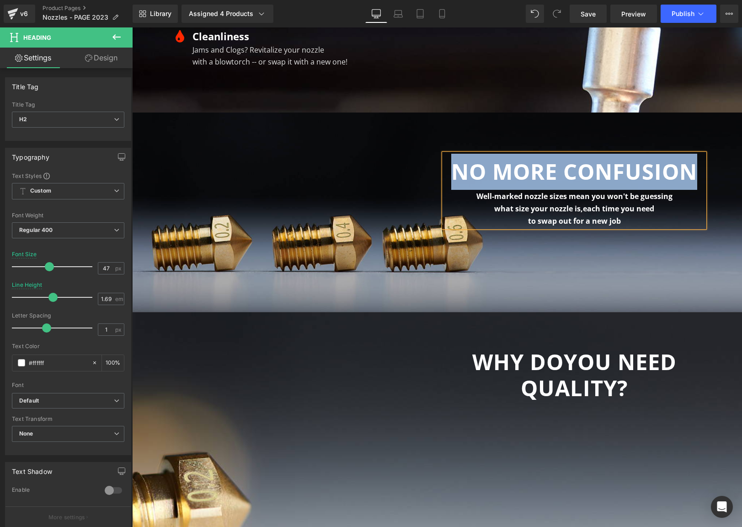
click at [567, 201] on div "Well-marked nozzle sizes mean you won't be guessing" at bounding box center [574, 196] width 261 height 12
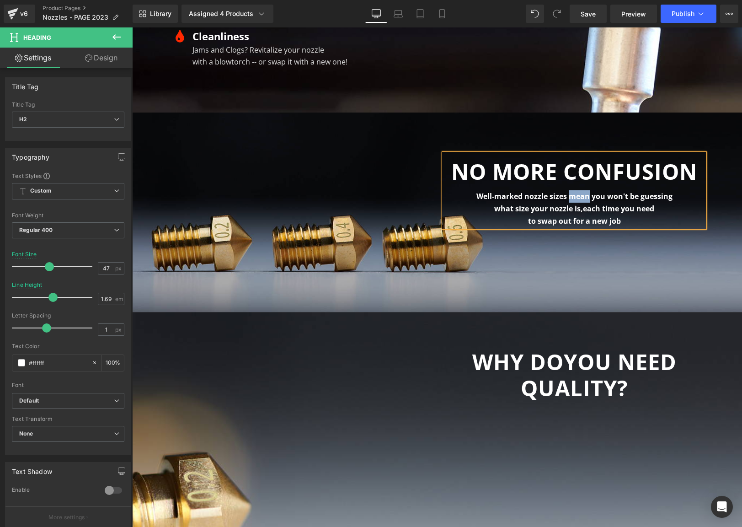
click at [567, 201] on div "Well-marked nozzle sizes mean you won't be guessing" at bounding box center [574, 196] width 261 height 12
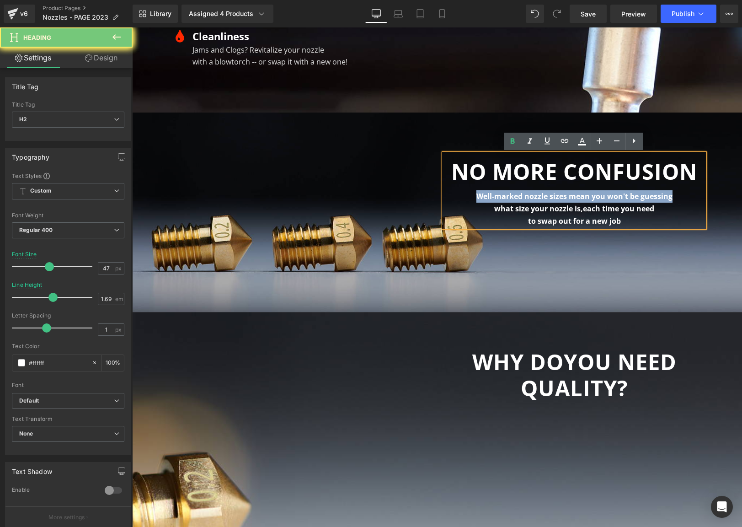
click at [567, 201] on div "Well-marked nozzle sizes mean you won't be guessing" at bounding box center [574, 196] width 261 height 12
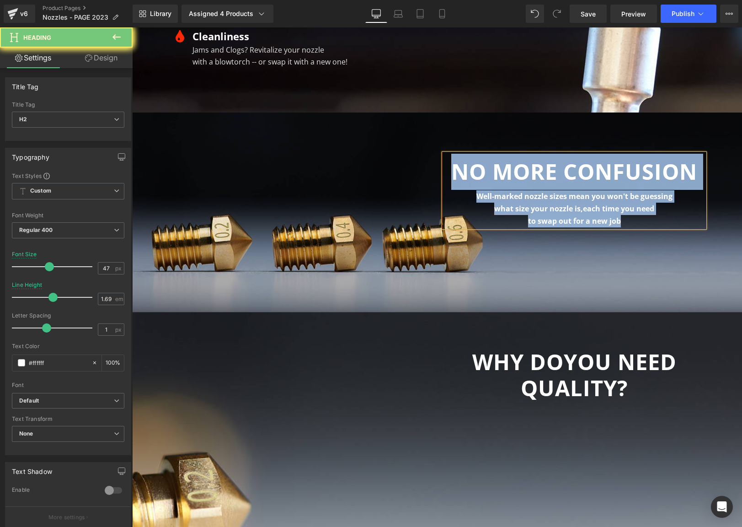
scroll to position [2387, 0]
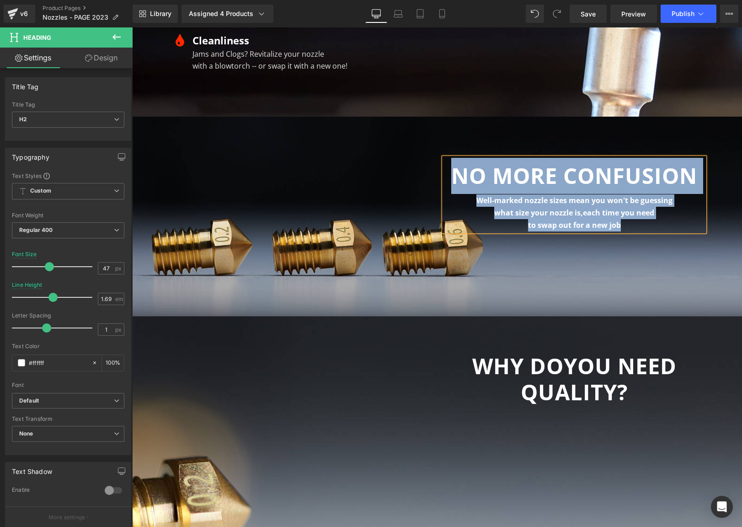
click at [568, 231] on div "to swap out for a new job" at bounding box center [574, 225] width 261 height 12
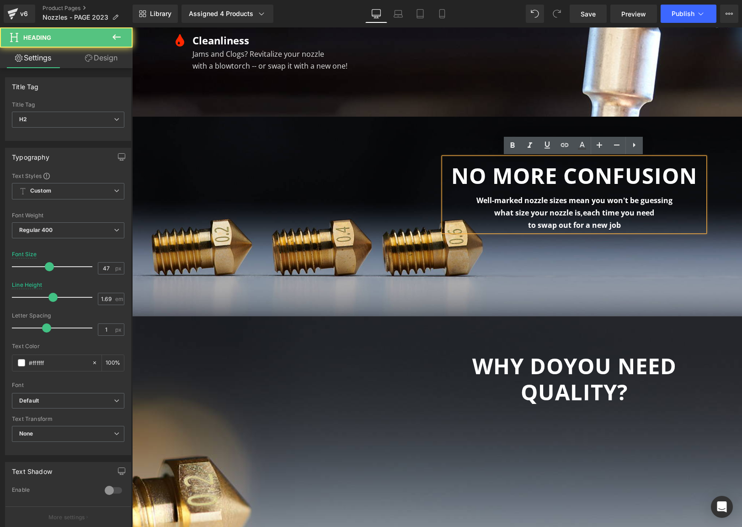
click at [607, 228] on font "to swap out for a new job" at bounding box center [574, 225] width 93 height 10
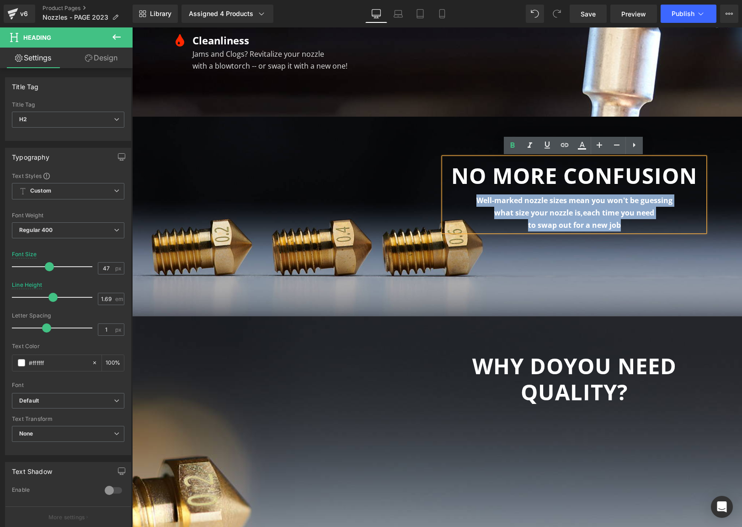
drag, startPoint x: 628, startPoint y: 226, endPoint x: 449, endPoint y: 201, distance: 180.6
click at [449, 201] on div "NO MORE CONFUSION Well-marked nozzle sizes mean you won't be guessing what size…" at bounding box center [574, 195] width 261 height 74
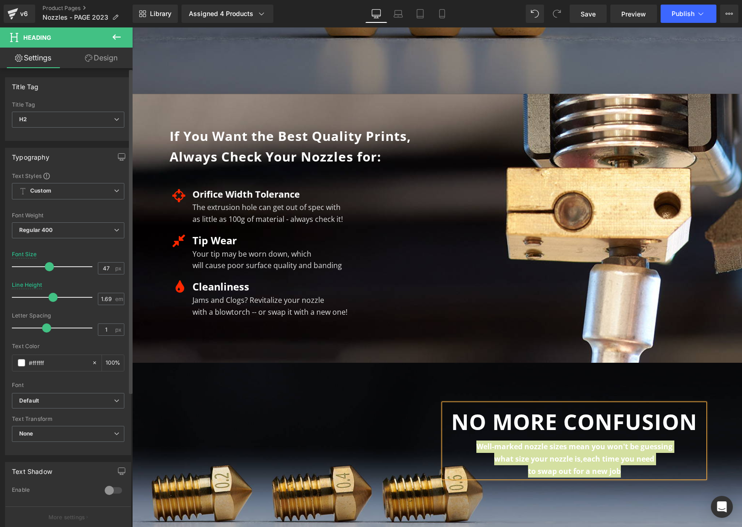
scroll to position [2126, 0]
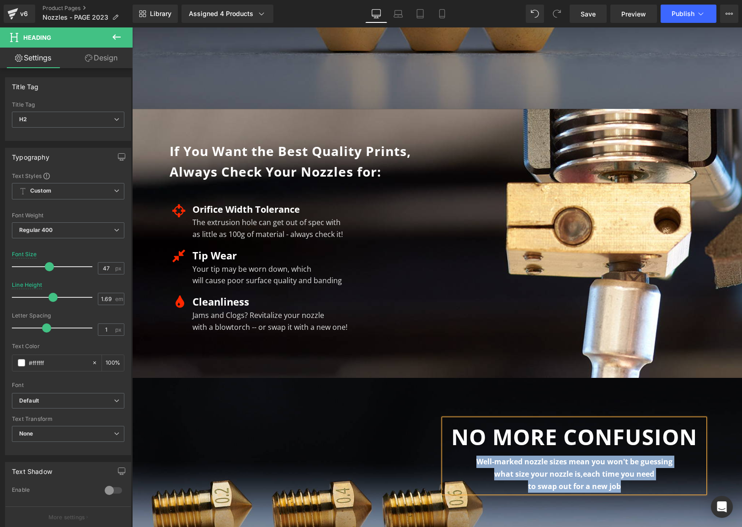
click at [193, 154] on b "If You Want the Best Quality Prints, Always Check Your Nozzles for:" at bounding box center [290, 161] width 241 height 38
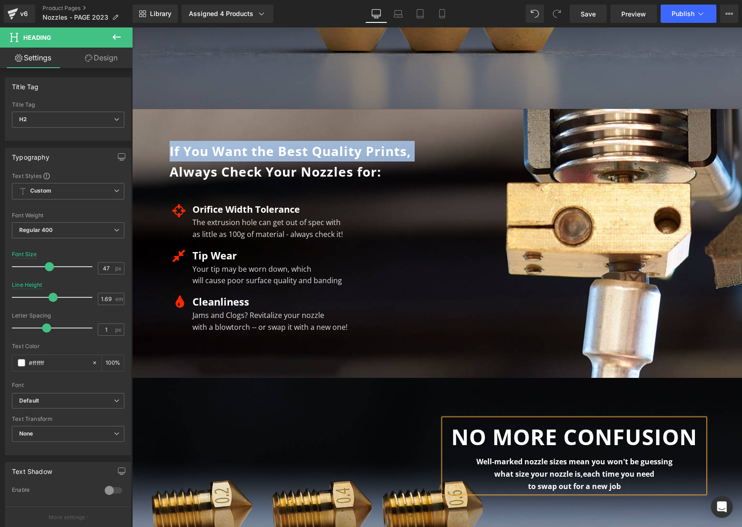
click at [193, 154] on b "If You Want the Best Quality Prints, Always Check Your Nozzles for:" at bounding box center [290, 161] width 241 height 38
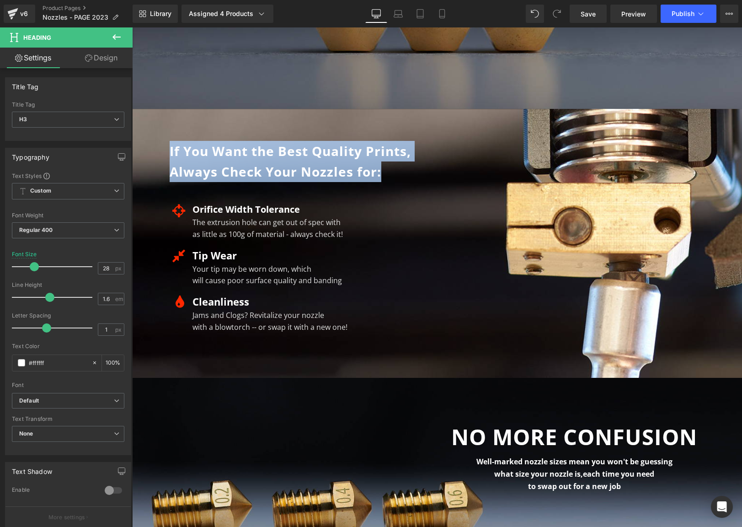
click at [233, 209] on font "Orifice Width Tolerance" at bounding box center [245, 209] width 107 height 12
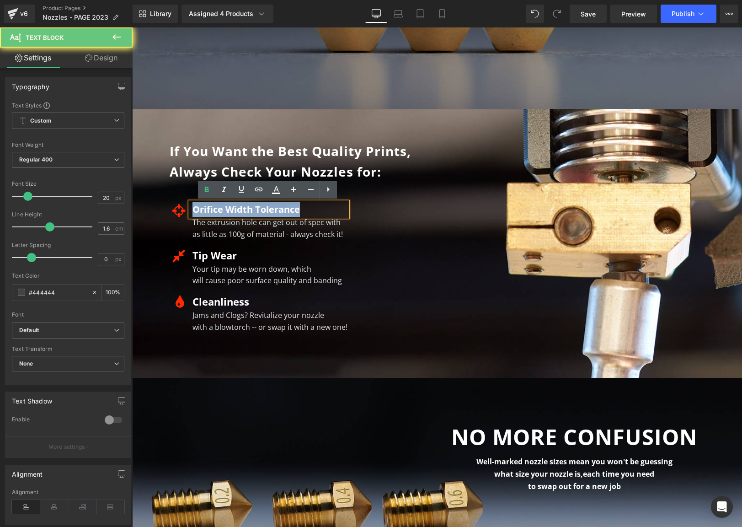
click at [233, 209] on font "Orifice Width Tolerance" at bounding box center [245, 209] width 107 height 12
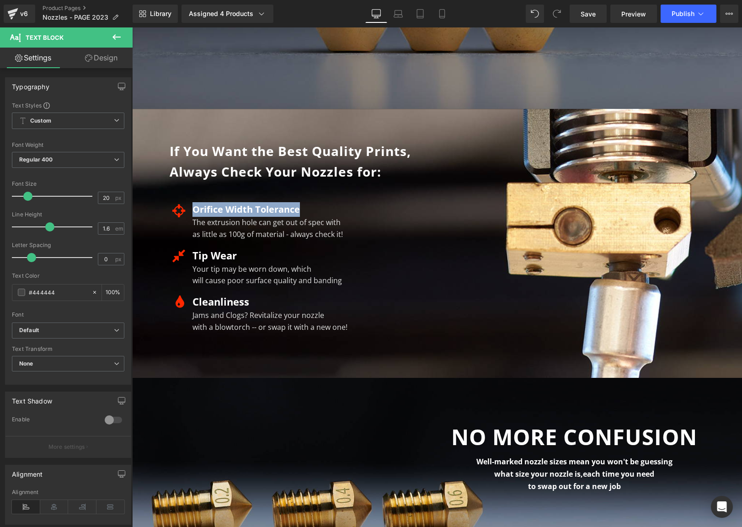
click at [244, 231] on div "The extrusion hole can get out of spec with as little as 100g of material - alw…" at bounding box center [268, 228] width 157 height 23
click at [244, 231] on font "as little as 100g of material - always check it!" at bounding box center [267, 234] width 150 height 10
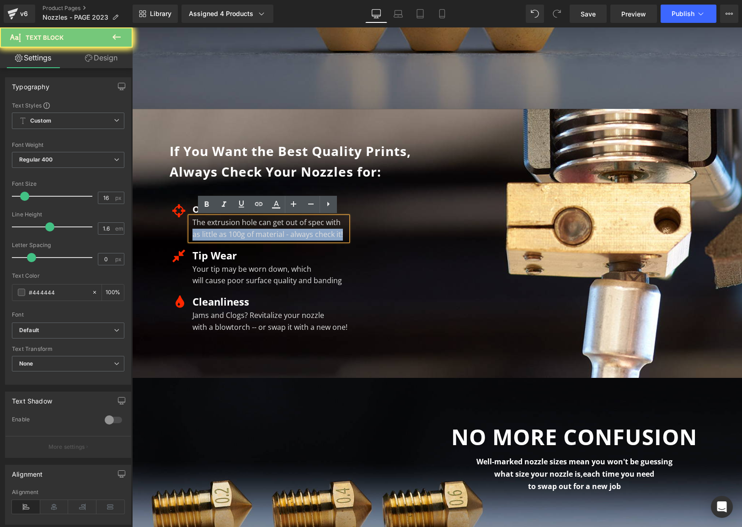
click at [244, 231] on font "as little as 100g of material - always check it!" at bounding box center [267, 234] width 150 height 10
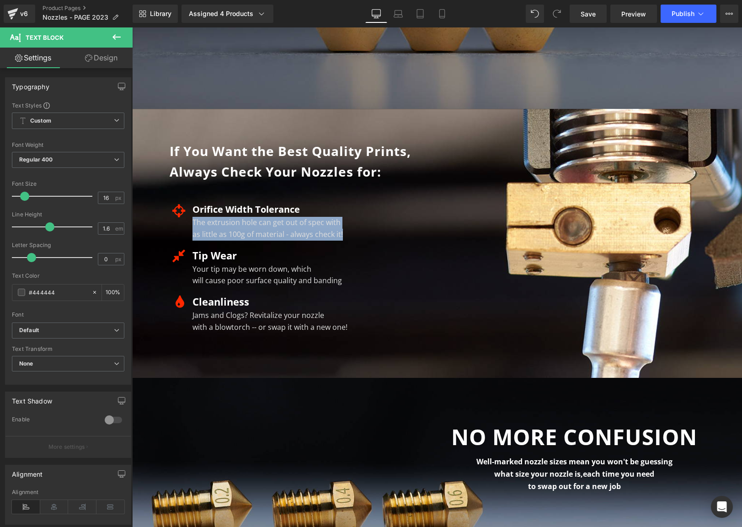
click at [272, 287] on ul "Icon Orifice Width Tolerance Text Block The extrusion hole can get out of spec …" at bounding box center [259, 271] width 178 height 138
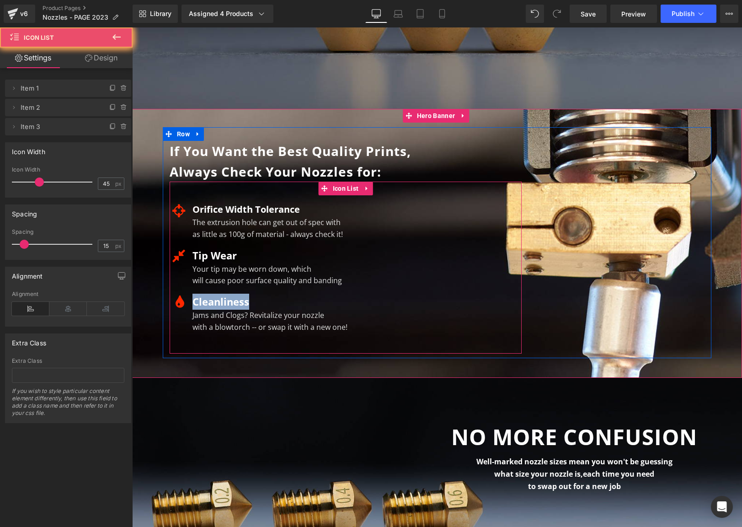
click at [272, 287] on ul "Icon Orifice Width Tolerance Text Block The extrusion hole can get out of spec …" at bounding box center [259, 271] width 178 height 138
click at [265, 278] on span "Text Block" at bounding box center [263, 275] width 29 height 11
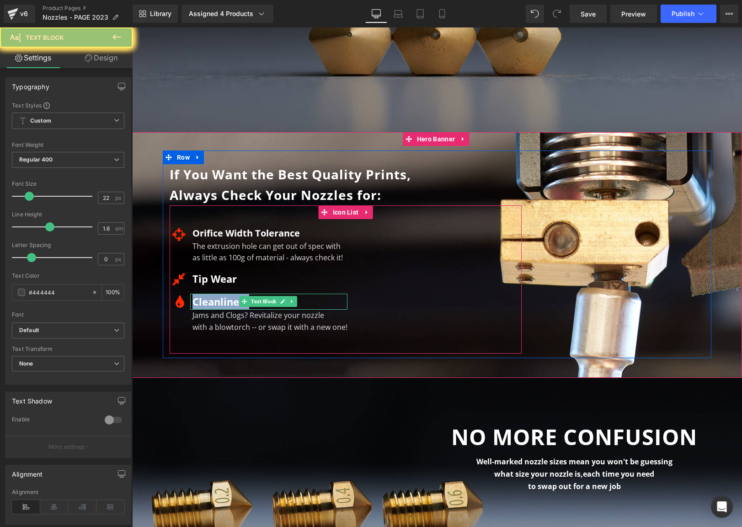
click at [265, 293] on div "Cleanliness Text Block" at bounding box center [268, 301] width 157 height 16
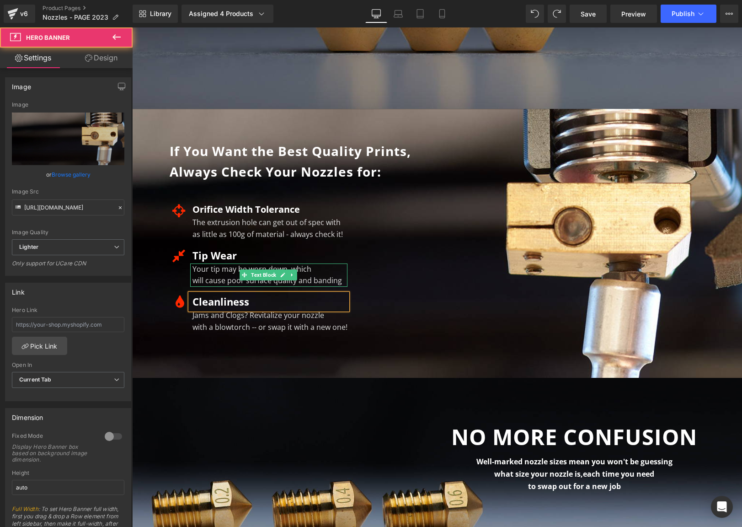
click at [274, 367] on div at bounding box center [437, 243] width 610 height 269
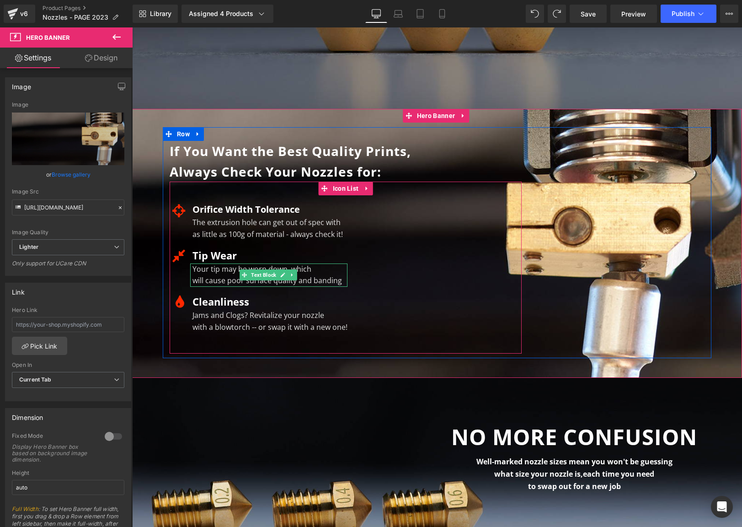
click at [216, 279] on font "will cause poor surface quality and banding" at bounding box center [266, 280] width 149 height 10
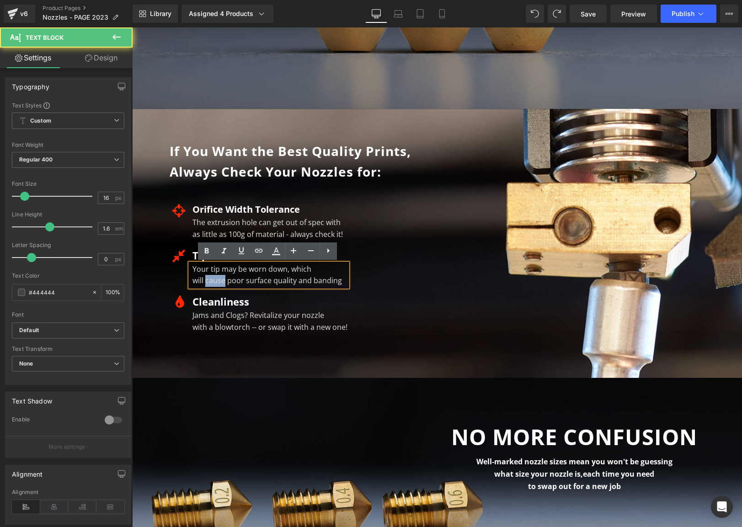
click at [216, 279] on font "will cause poor surface quality and banding" at bounding box center [266, 280] width 149 height 10
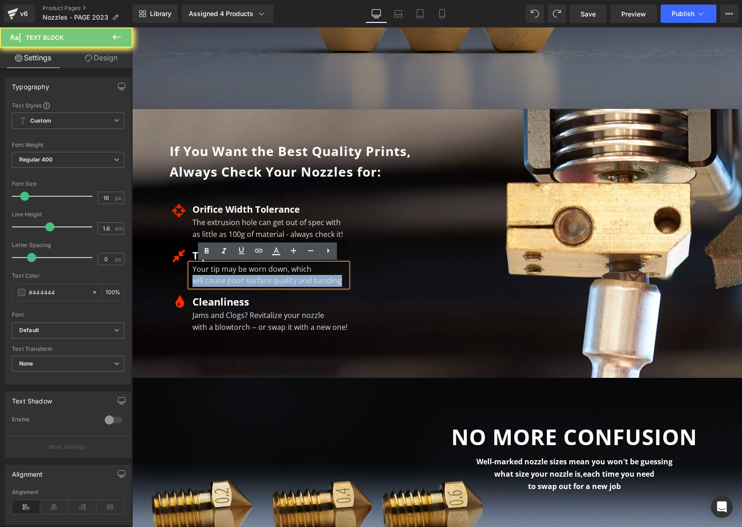
click at [216, 279] on font "will cause poor surface quality and banding" at bounding box center [266, 280] width 149 height 10
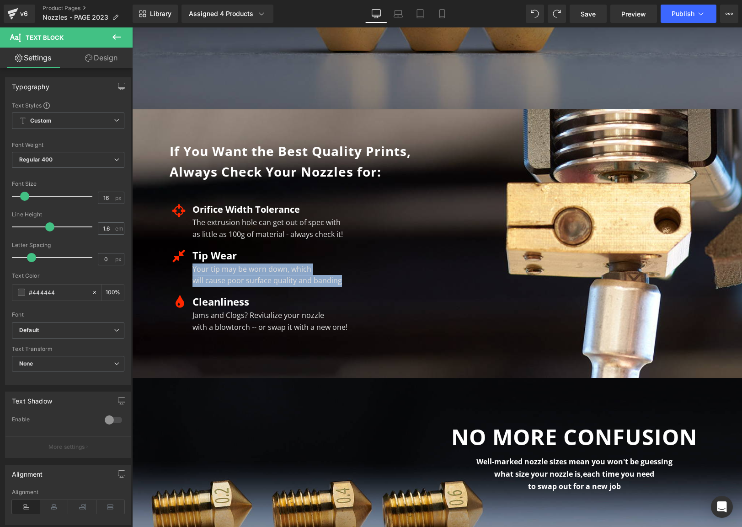
click at [240, 322] on div "Jams and Clogs? Revitalize your nozzle with a blowtorch -- or swap it with a ne…" at bounding box center [268, 320] width 157 height 23
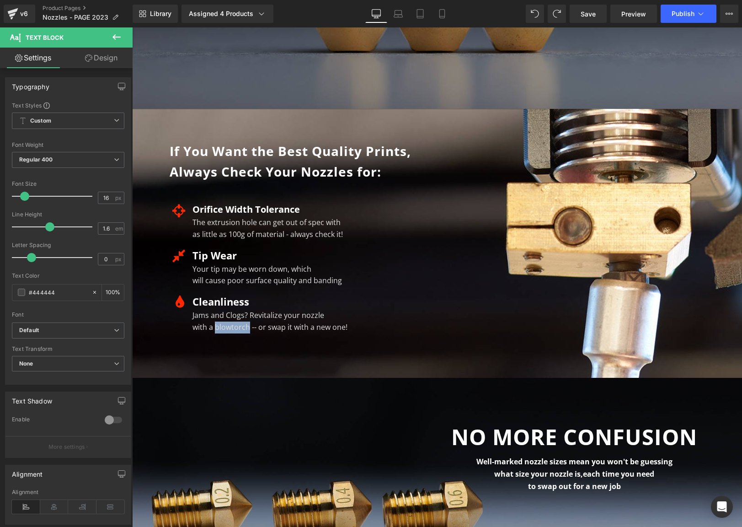
click at [240, 322] on font "with a blowtorch -- or swap it with a new one!" at bounding box center [269, 327] width 155 height 10
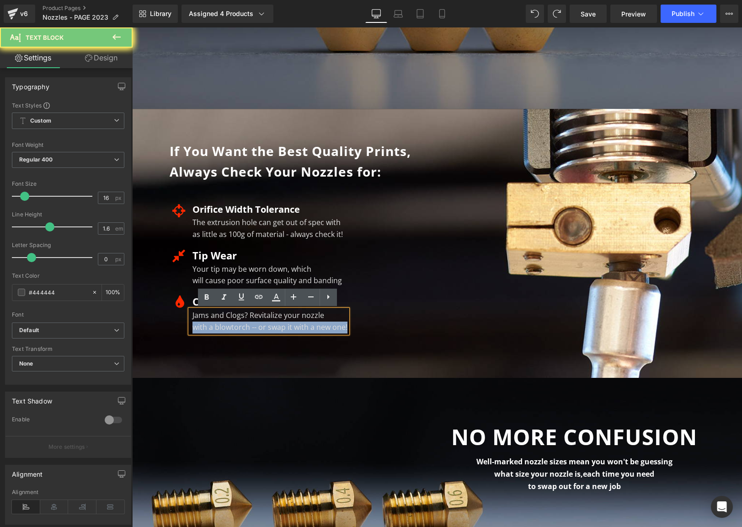
click at [240, 322] on font "with a blowtorch -- or swap it with a new one!" at bounding box center [269, 327] width 155 height 10
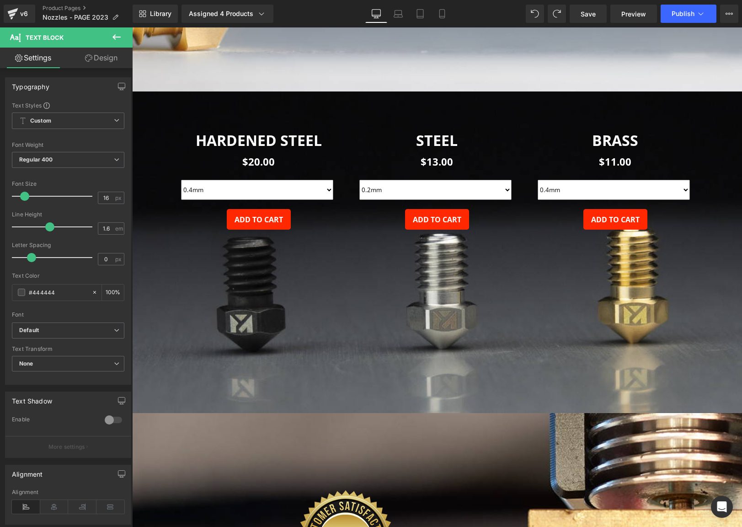
scroll to position [2925, 0]
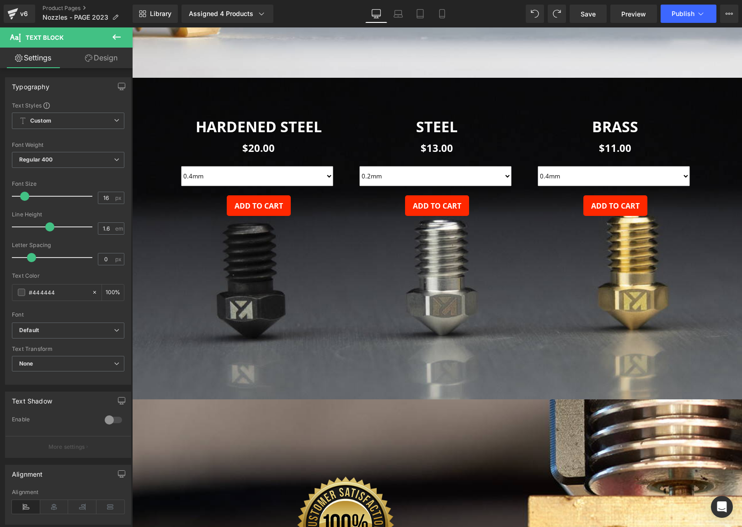
click at [160, 98] on span "(P) Image HARDENED STEEL Heading $20.00 (P) Price 0.4mm 0.2mm 0.6mm 0.8mm (P) V…" at bounding box center [437, 163] width 610 height 152
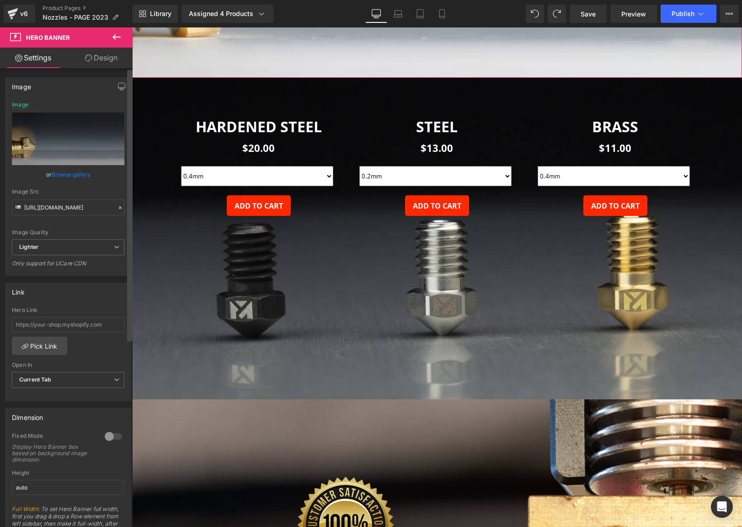
click at [132, 351] on div at bounding box center [129, 299] width 5 height 459
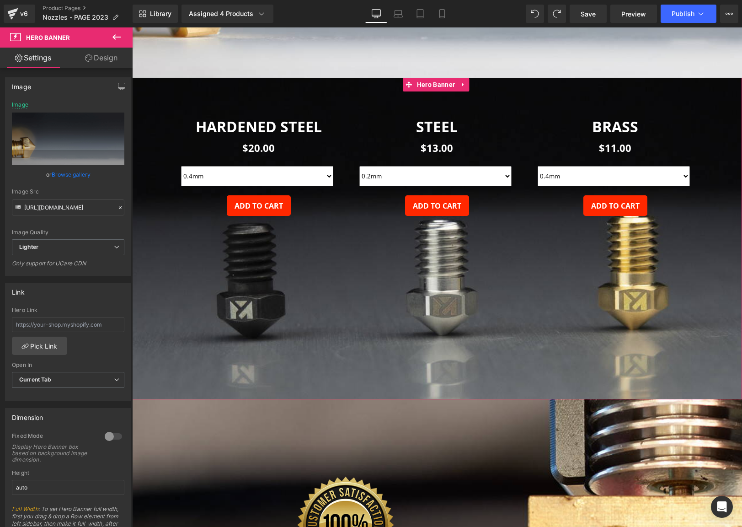
click at [140, 351] on div at bounding box center [437, 238] width 610 height 321
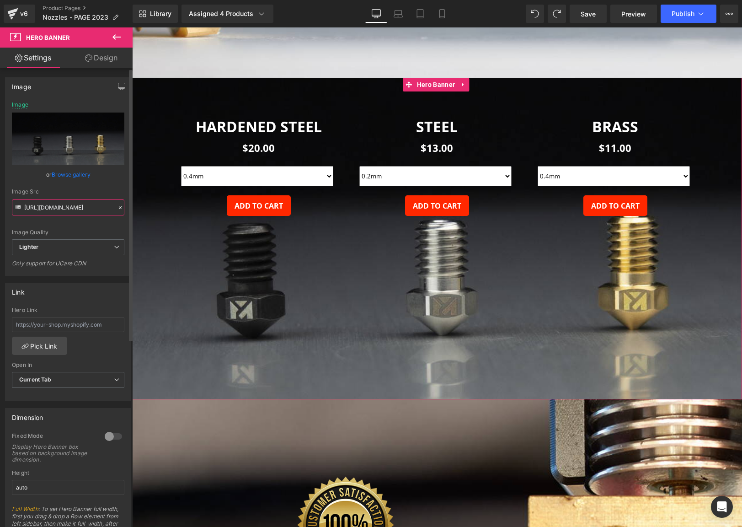
click at [70, 210] on input "https://ucarecdn.com/e21566dc-eb03-4cd2-bd46-c19faf835799/-/format/auto/-/previ…" at bounding box center [68, 207] width 112 height 16
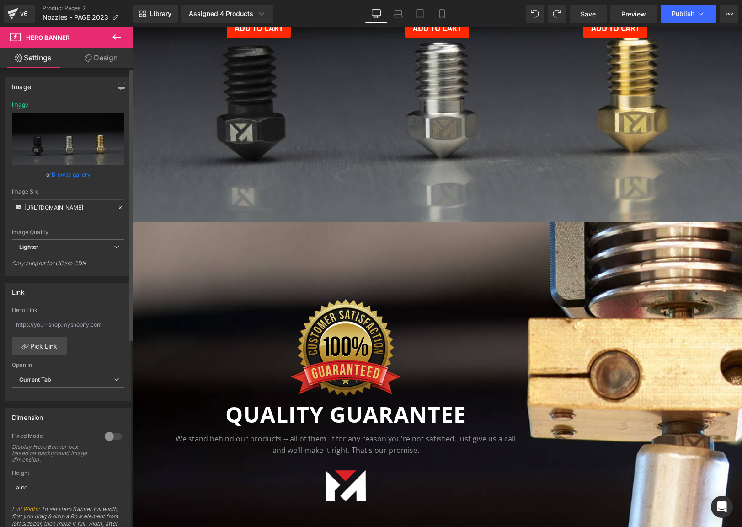
scroll to position [3113, 0]
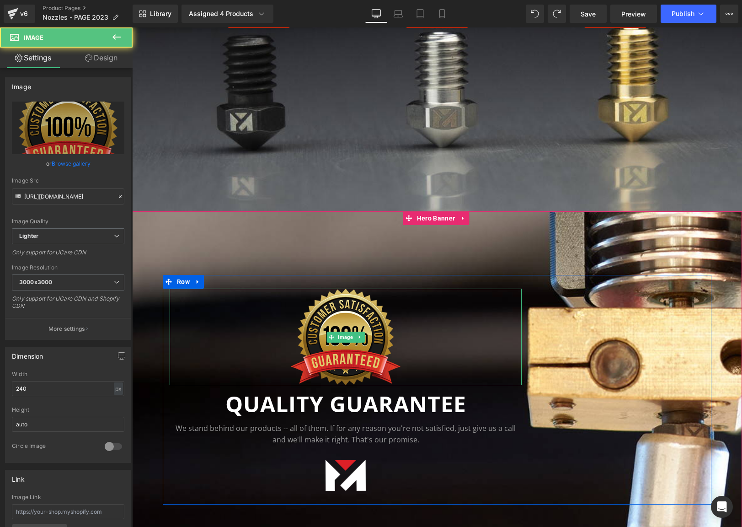
click at [194, 299] on div at bounding box center [346, 336] width 352 height 96
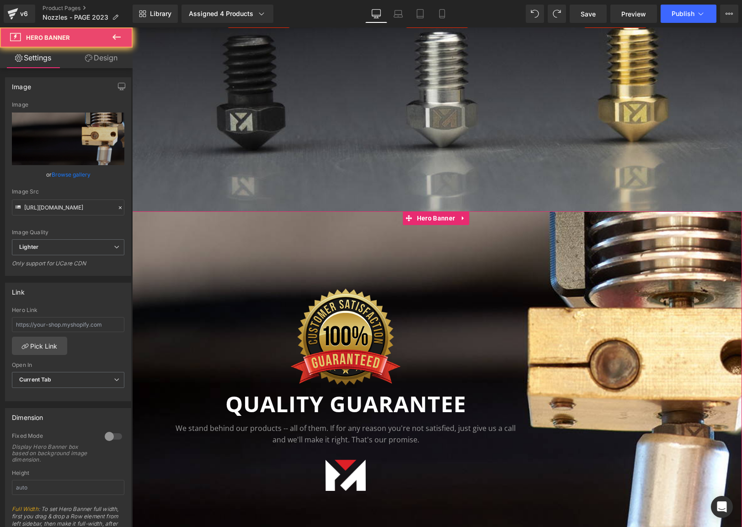
click at [153, 245] on div at bounding box center [437, 386] width 610 height 351
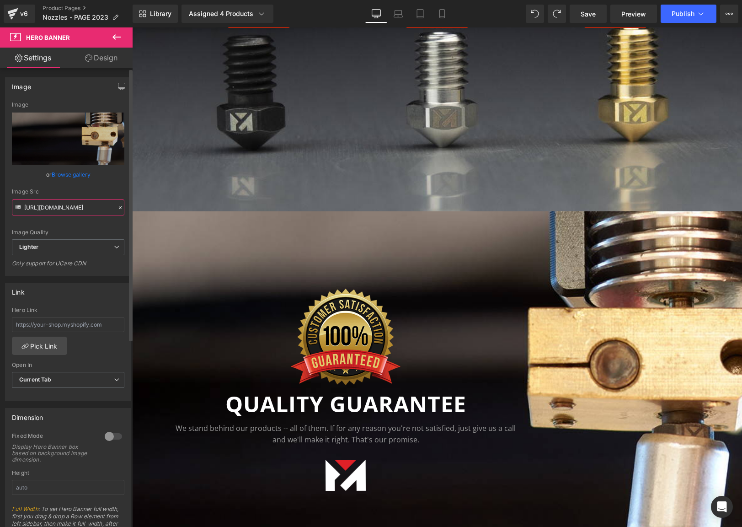
click at [67, 213] on input "https://ucarecdn.com/f8afd8d0-d92e-493f-ba54-b2c2e7ebb780/-/format/auto/-/previ…" at bounding box center [68, 207] width 112 height 16
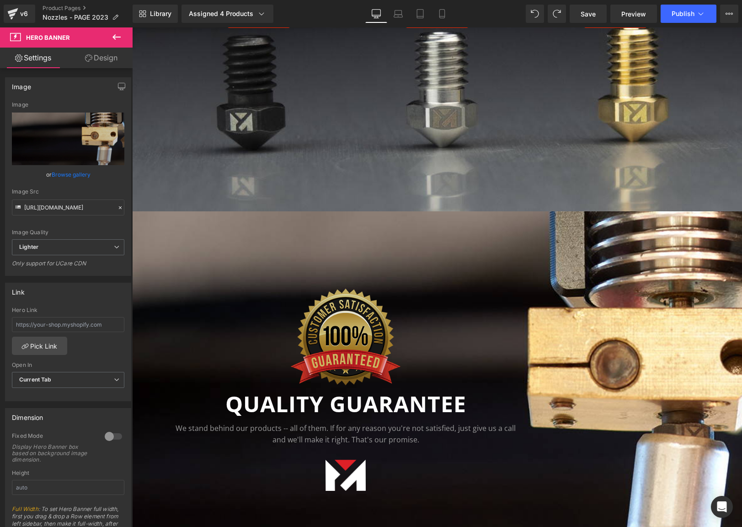
click at [362, 350] on img at bounding box center [346, 336] width 110 height 96
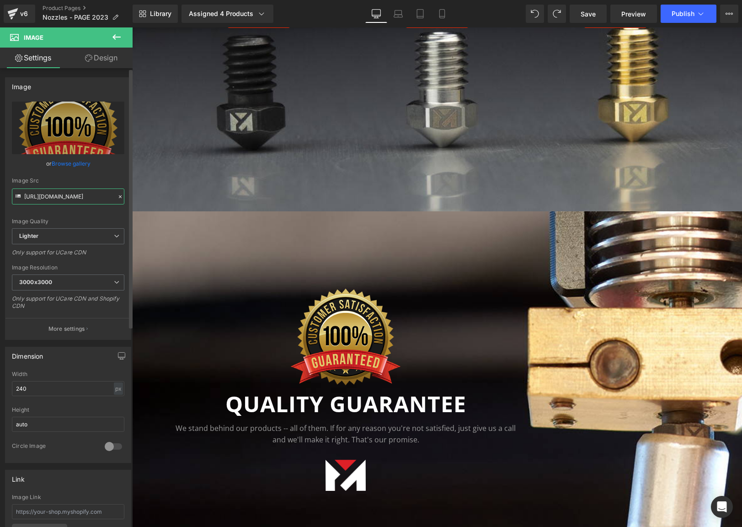
click at [62, 200] on input "https://ucarecdn.com/81a95a29-d11f-4b35-a3bd-813c43a70957/-/format/auto/-/previ…" at bounding box center [68, 196] width 112 height 16
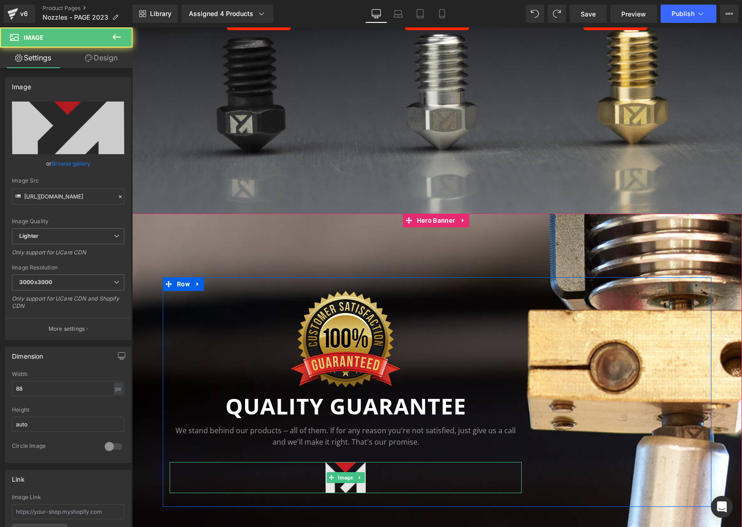
click at [349, 469] on img at bounding box center [345, 477] width 40 height 31
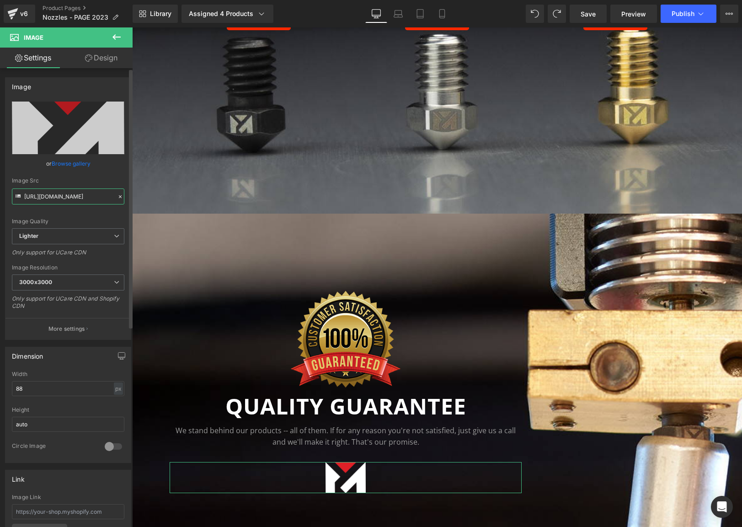
click at [58, 197] on input "https://ucarecdn.com/a4bf902f-e19f-4017-bbae-ebaf9c05045b/-/format/auto/-/previ…" at bounding box center [68, 196] width 112 height 16
click at [285, 410] on b "QUALITY GUARANTEE" at bounding box center [345, 406] width 241 height 30
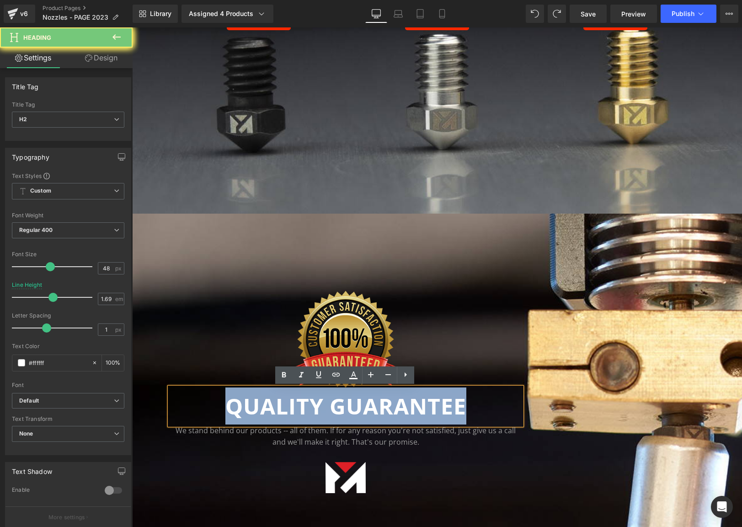
click at [285, 410] on b "QUALITY GUARANTEE" at bounding box center [345, 406] width 241 height 30
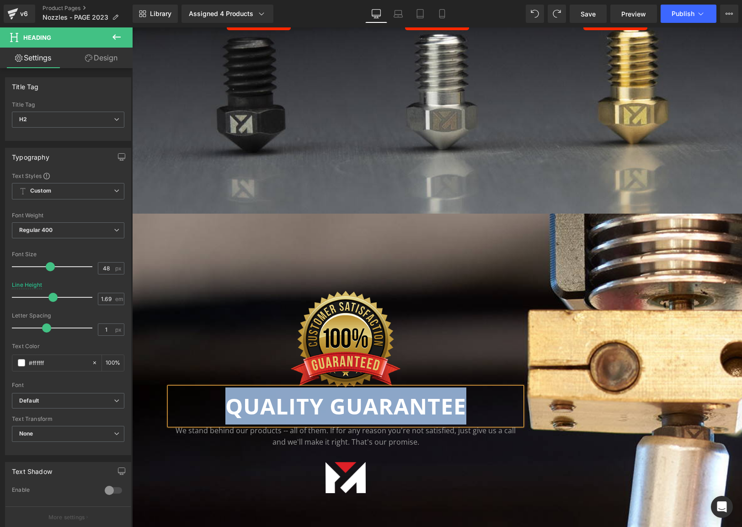
click at [338, 428] on p "We stand behind our products -- all of them. If for any reason you're not satis…" at bounding box center [346, 436] width 352 height 23
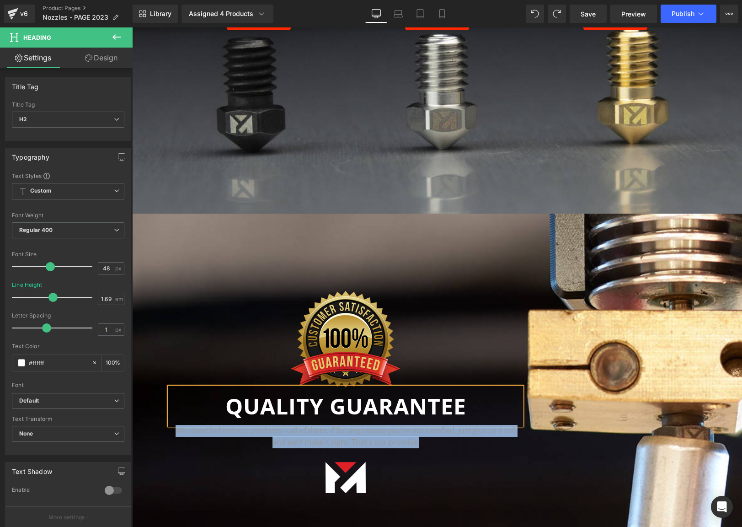
click at [338, 428] on p "We stand behind our products -- all of them. If for any reason you're not satis…" at bounding box center [346, 436] width 352 height 23
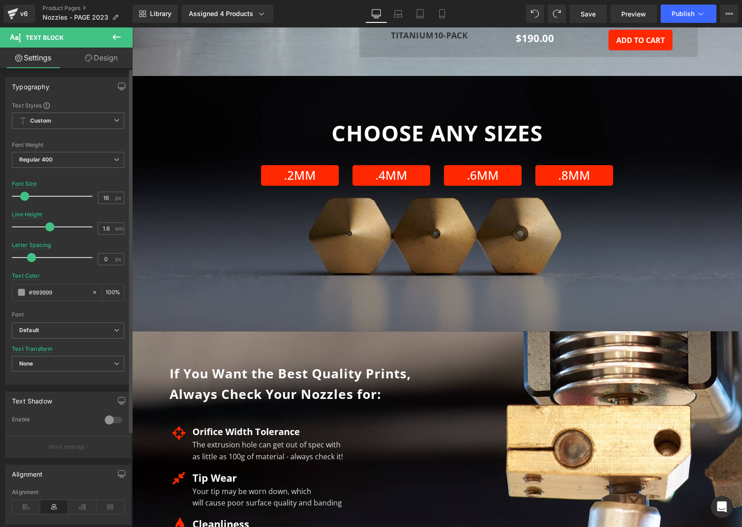
scroll to position [1882, 0]
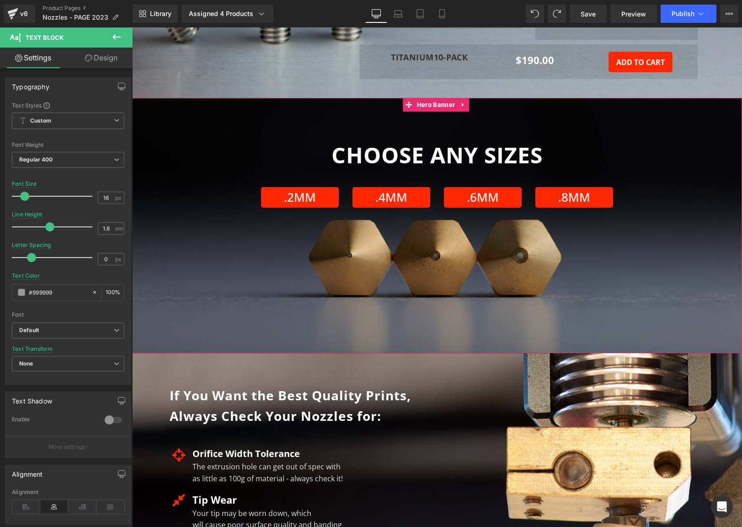
click at [168, 244] on div at bounding box center [437, 225] width 610 height 255
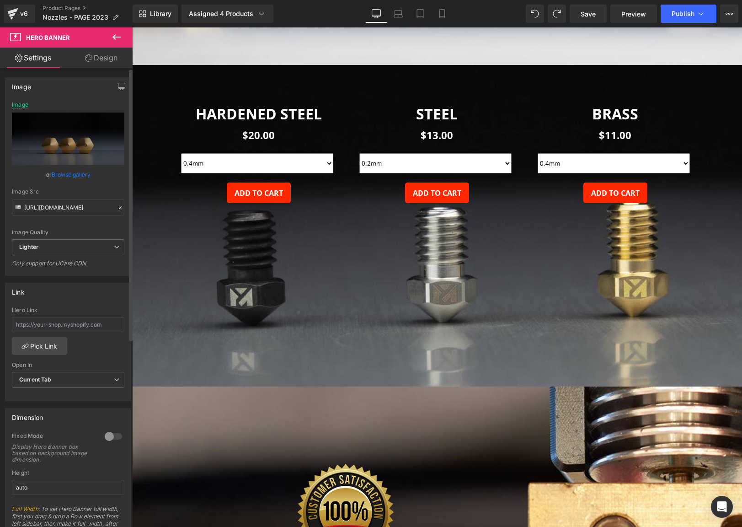
scroll to position [2940, 0]
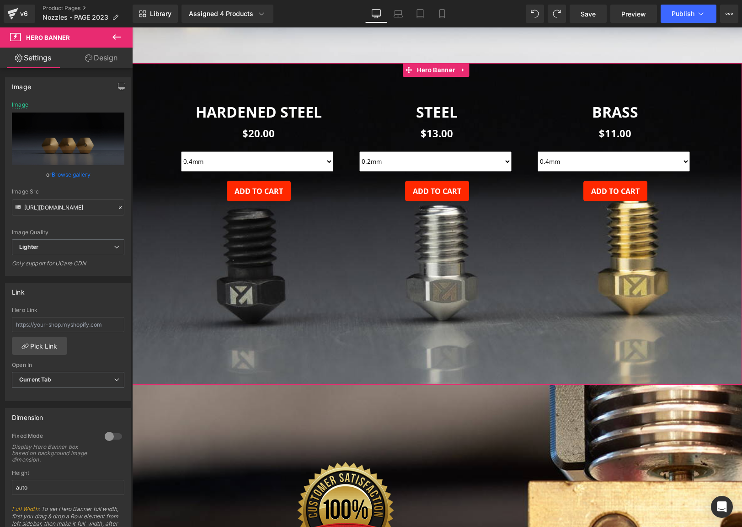
click at [158, 302] on div at bounding box center [437, 223] width 610 height 321
click at [71, 203] on input "https://ucarecdn.com/e21566dc-eb03-4cd2-bd46-c19faf835799/-/format/auto/-/previ…" at bounding box center [68, 207] width 112 height 16
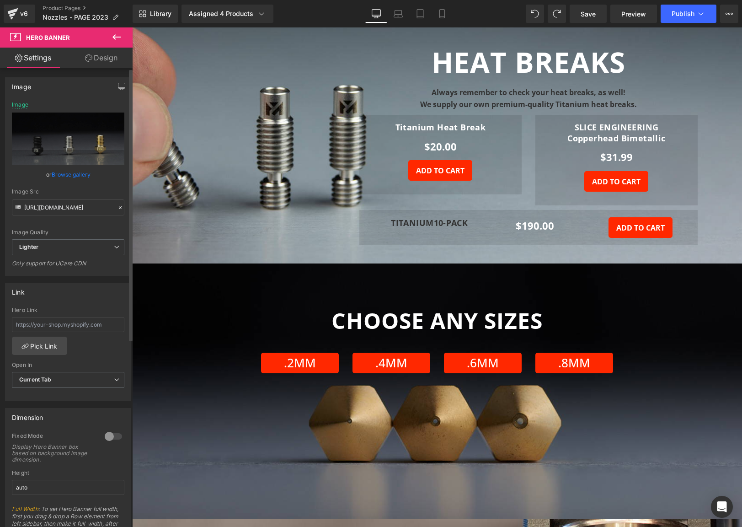
scroll to position [1737, 0]
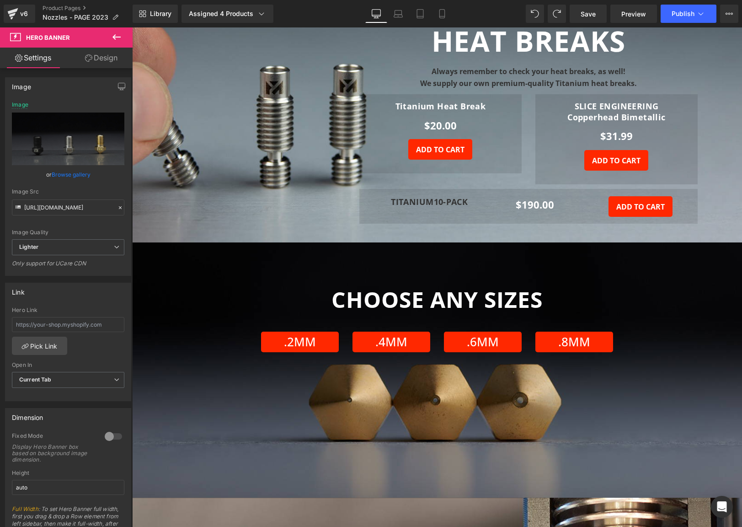
click at [150, 351] on span "CHOOSE ANY SIZES Heading .2mm Button .4mm Button .6mm Button .8mm Button Row" at bounding box center [437, 319] width 610 height 76
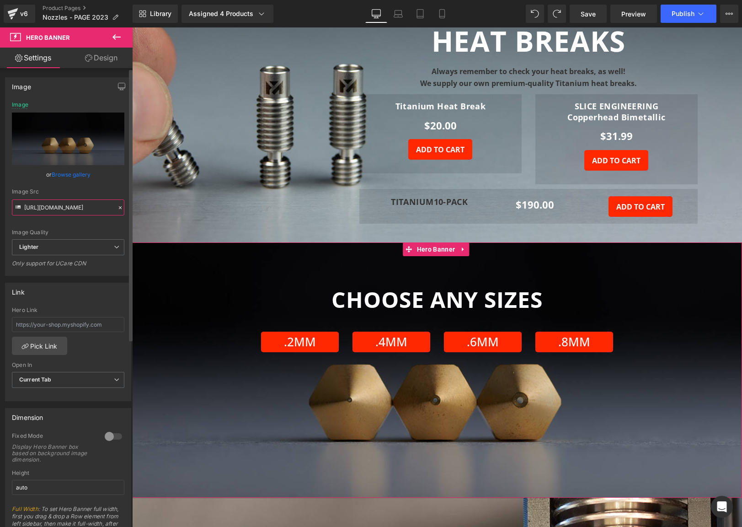
click at [60, 211] on input "https://ucarecdn.com/35c77539-3792-41d0-9094-e3491ada993f/-/format/auto/-/previ…" at bounding box center [68, 207] width 112 height 16
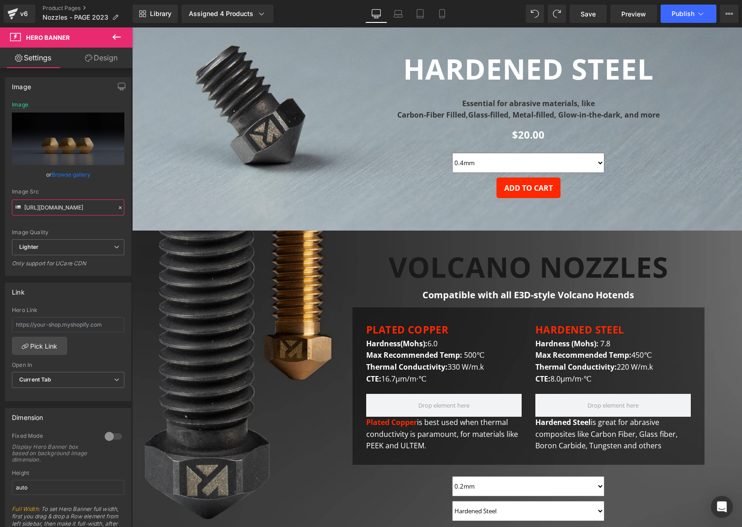
scroll to position [1144, 0]
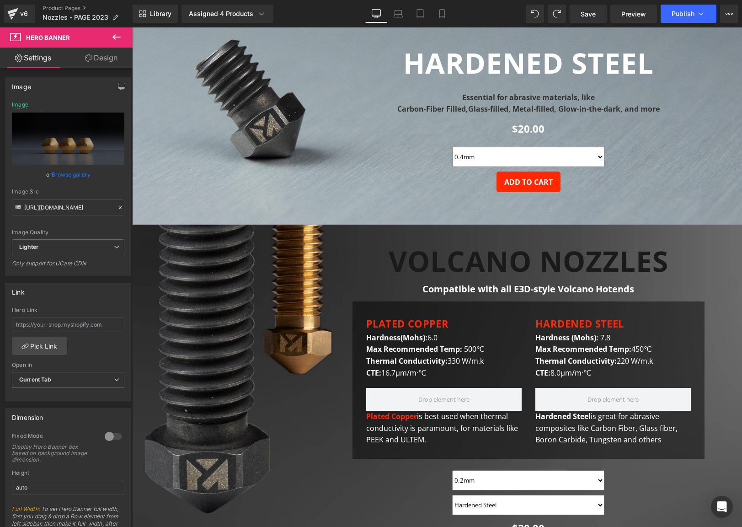
click at [192, 299] on div "Text Block VOLCANO NOZZLES Heading Compatible with all E3D-style Volcano Hotend…" at bounding box center [437, 412] width 549 height 335
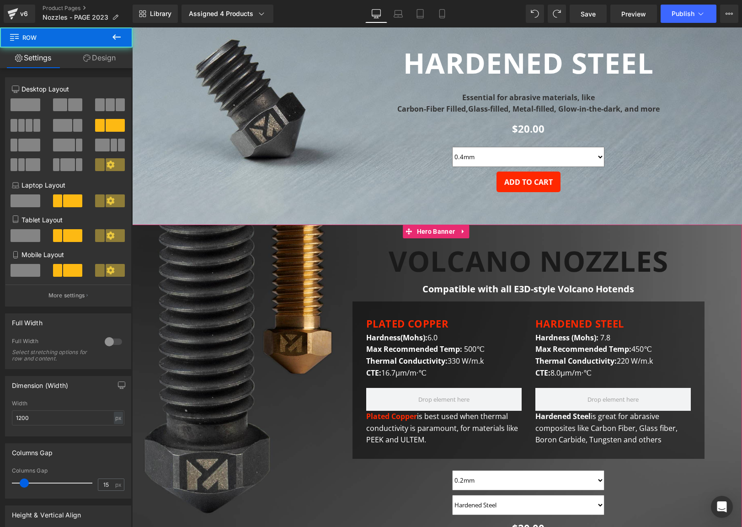
click at [151, 304] on span "Text Block VOLCANO NOZZLES Heading Compatible with all E3D-style Volcano Hotend…" at bounding box center [437, 412] width 610 height 335
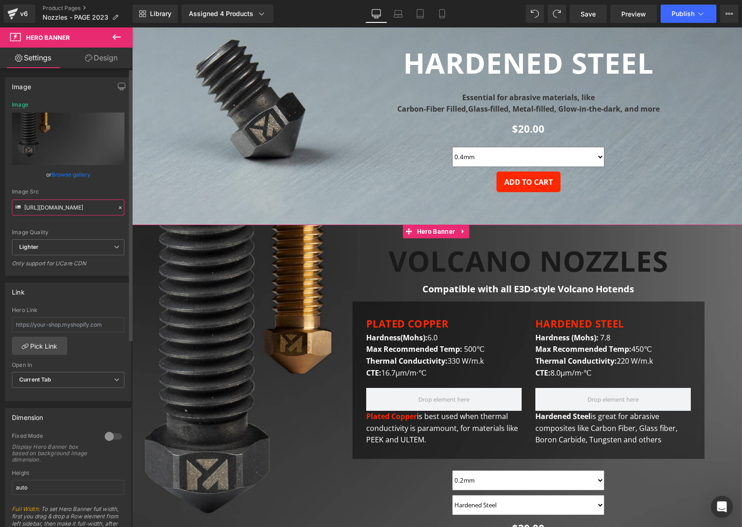
click at [60, 209] on input "https://ucarecdn.com/2dae4fae-5c32-4737-97cd-7f38e1229eb3/-/format/auto/-/previ…" at bounding box center [68, 207] width 112 height 16
click at [396, 352] on span "Max Recommended Temp:" at bounding box center [414, 349] width 96 height 10
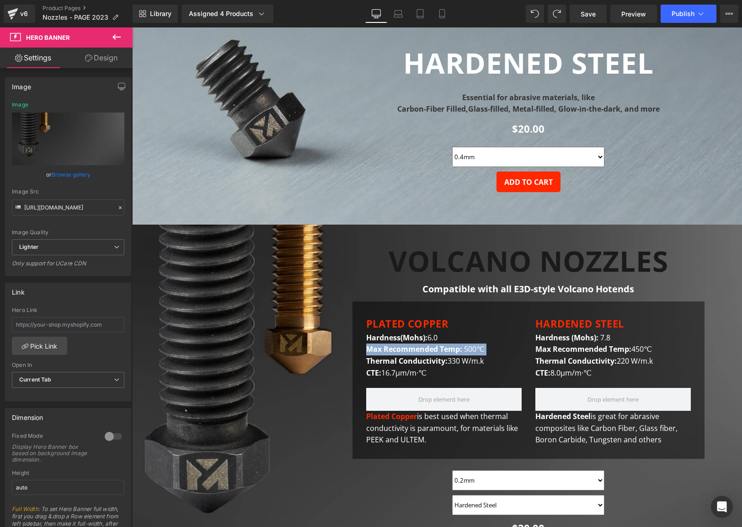
click at [396, 352] on span "Max Recommended Temp:" at bounding box center [414, 349] width 96 height 10
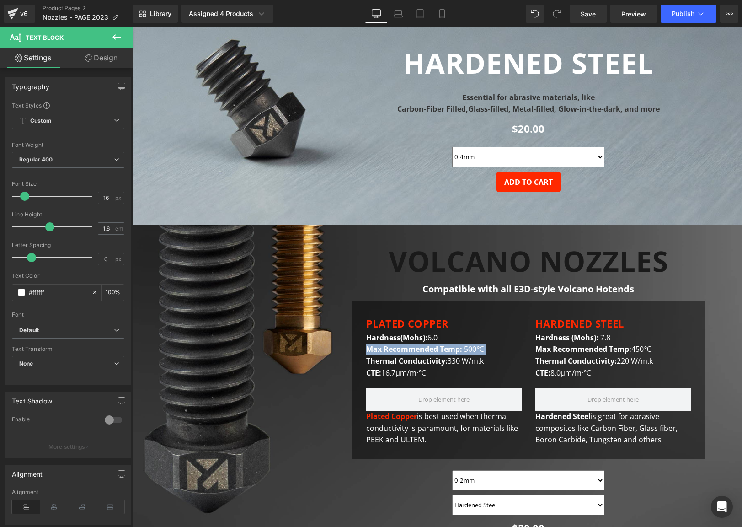
click at [562, 350] on strong "Max Recommended Temp:" at bounding box center [583, 349] width 96 height 10
click at [562, 342] on span "Hardness (Mohs):" at bounding box center [566, 337] width 63 height 10
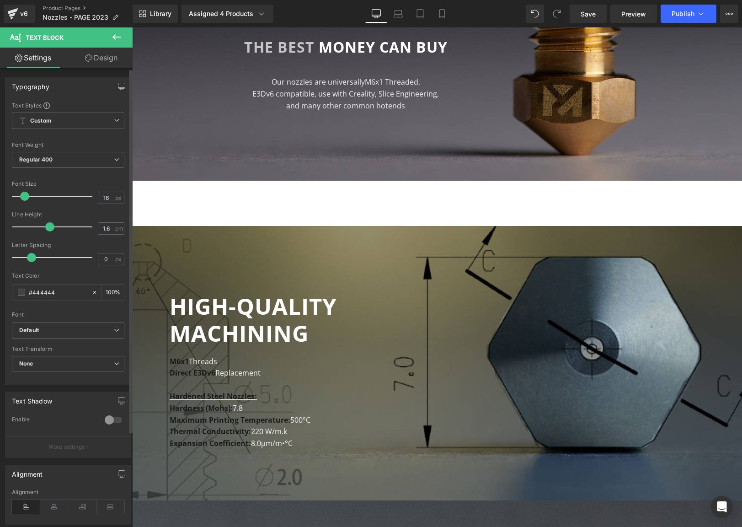
scroll to position [250, 0]
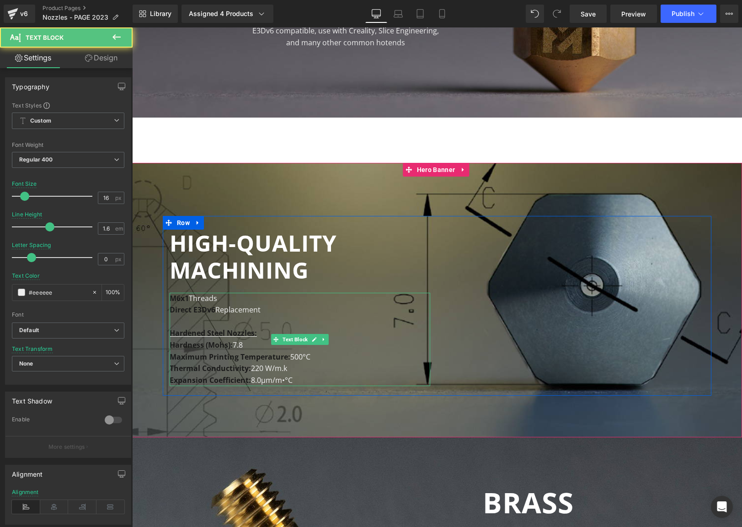
click at [198, 340] on strong "Hardness (Mohs):" at bounding box center [201, 345] width 63 height 10
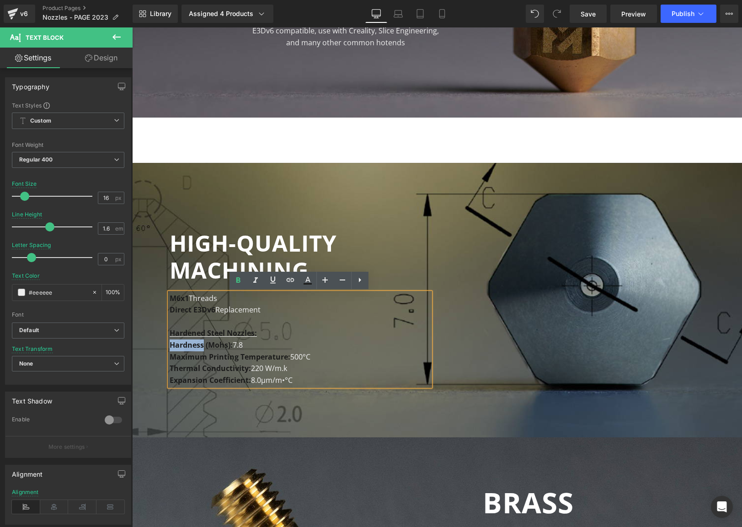
drag, startPoint x: 230, startPoint y: 367, endPoint x: 149, endPoint y: 337, distance: 86.4
click at [147, 338] on span "HIGH-QUALITY MACHINING Heading M6x1 Threads Direct E3Dv6 Replacement Hardened S…" at bounding box center [437, 306] width 610 height 180
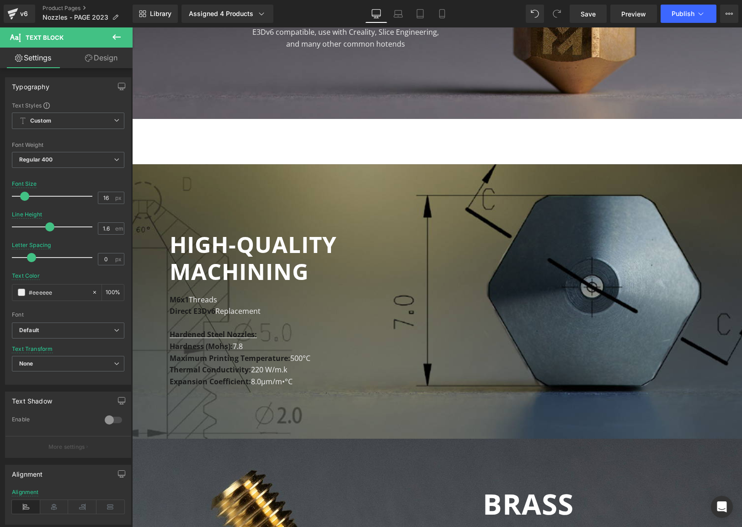
drag, startPoint x: 287, startPoint y: 352, endPoint x: 293, endPoint y: 360, distance: 10.1
click at [287, 353] on strong "Maximum Printing Temperature:" at bounding box center [230, 358] width 121 height 10
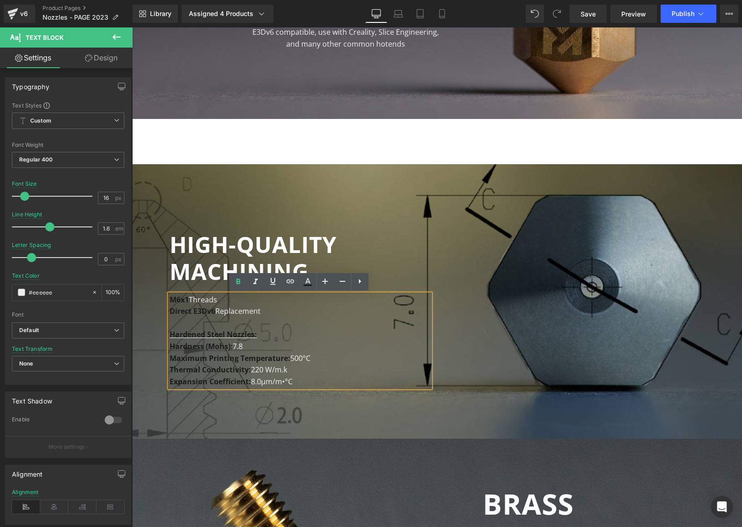
drag, startPoint x: 288, startPoint y: 380, endPoint x: 161, endPoint y: 346, distance: 130.9
click at [163, 346] on div "HIGH-QUALITY MACHINING Heading M6x1 Threads Direct E3Dv6 Replacement Hardened S…" at bounding box center [300, 311] width 274 height 161
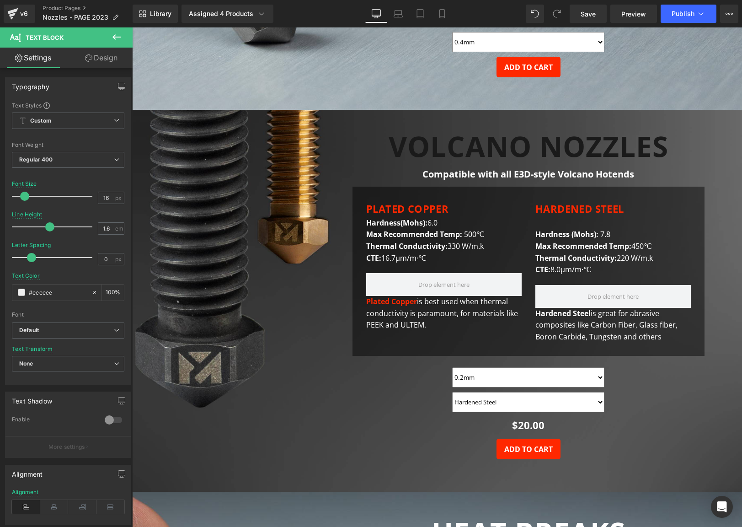
scroll to position [1271, 0]
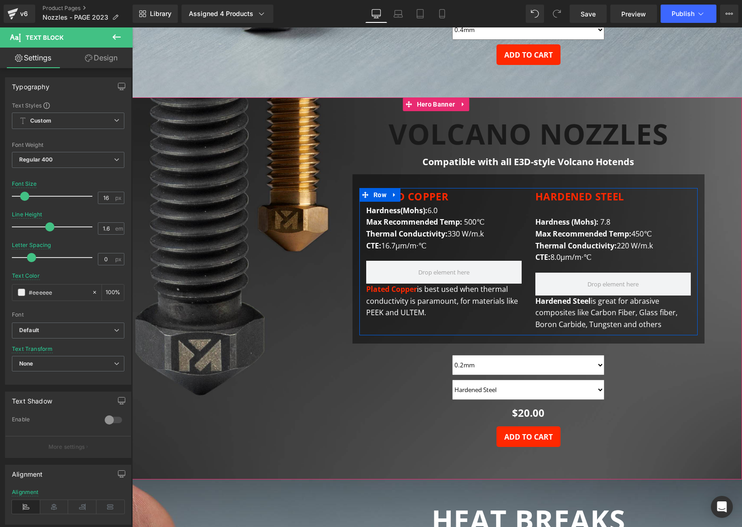
click at [415, 307] on font "Plated Copper is best used when thermal conductivity is paramount, for material…" at bounding box center [442, 300] width 152 height 33
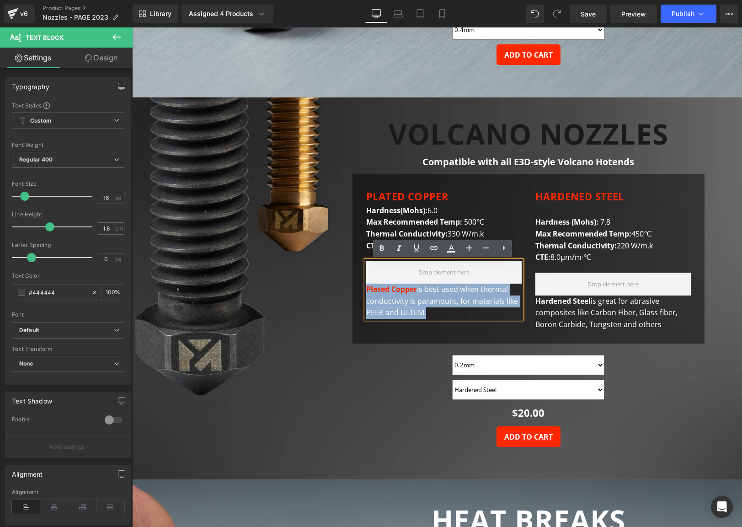
drag, startPoint x: 433, startPoint y: 314, endPoint x: 366, endPoint y: 288, distance: 72.1
click at [367, 288] on div "Plated Copper is best used when thermal conductivity is paramount, for material…" at bounding box center [443, 290] width 155 height 58
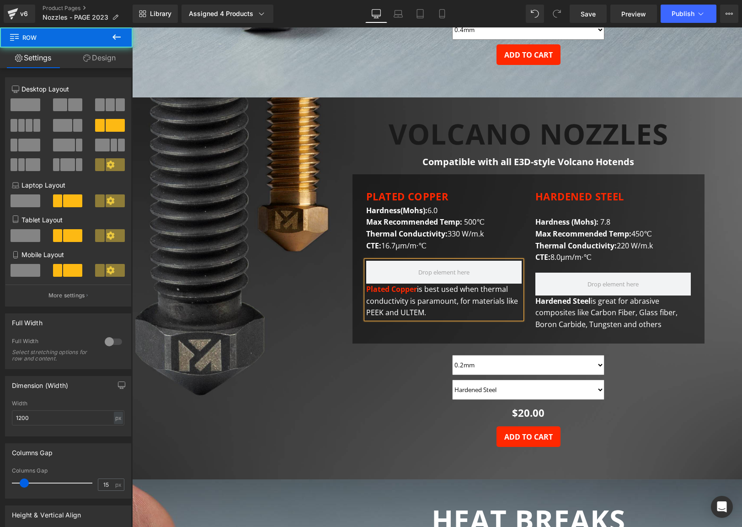
click at [310, 399] on div "Text Block VOLCANO NOZZLES Heading Compatible with all E3D-style Volcano Hotend…" at bounding box center [437, 291] width 549 height 347
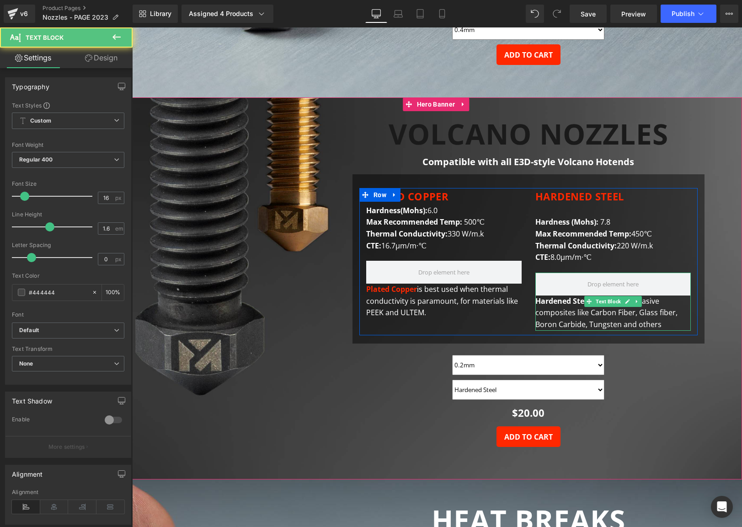
click at [632, 307] on span "is great for abrasive composites like Carbon Fiber, Glass fiber, Boron Carbide,…" at bounding box center [606, 312] width 142 height 33
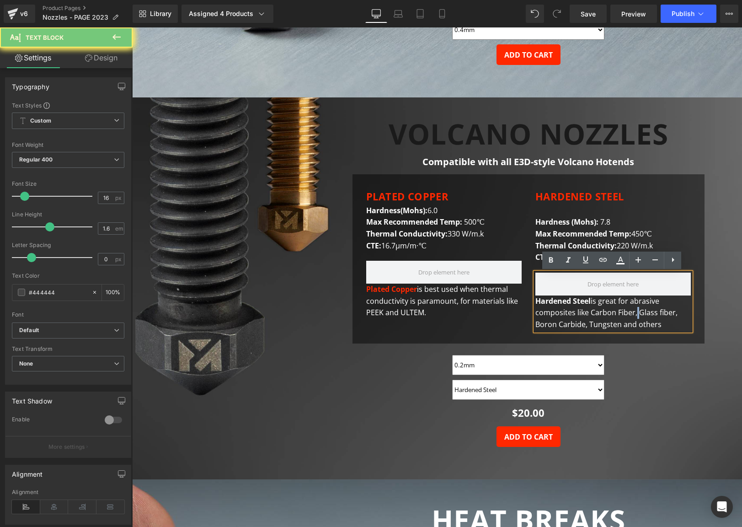
click at [632, 307] on span "is great for abrasive composites like Carbon Fiber, Glass fiber, Boron Carbide,…" at bounding box center [606, 312] width 142 height 33
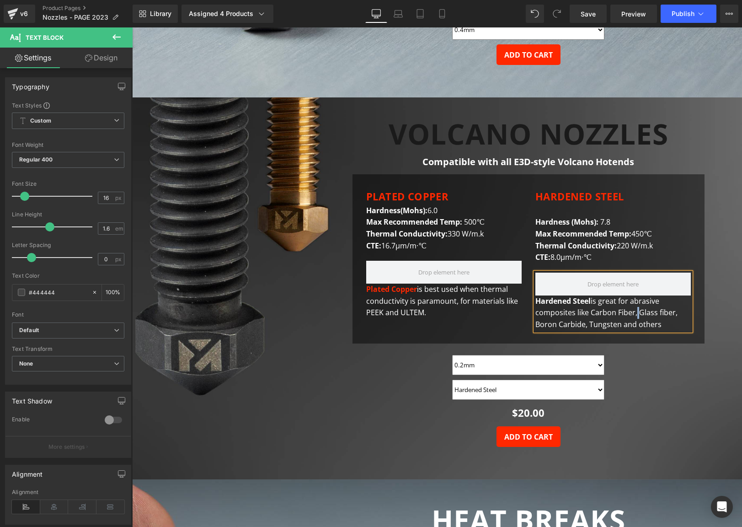
click at [437, 308] on div "Plated Copper is best used when thermal conductivity is paramount, for material…" at bounding box center [443, 290] width 155 height 58
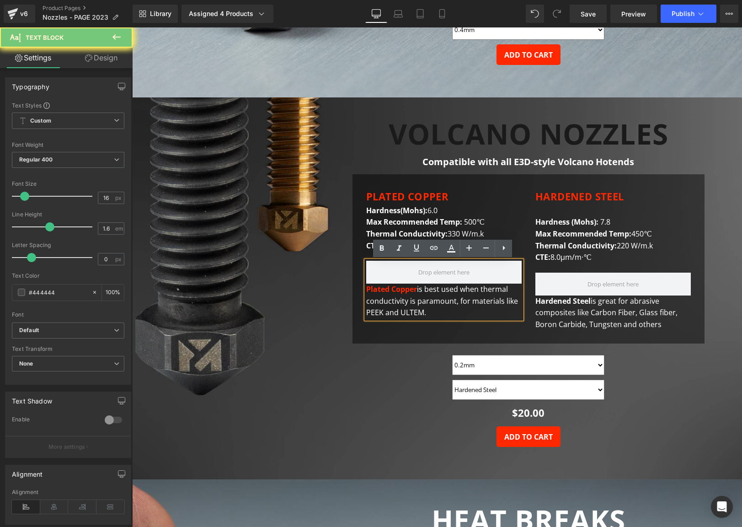
click at [444, 298] on font "Plated Copper is best used when thermal conductivity is paramount, for material…" at bounding box center [442, 300] width 152 height 33
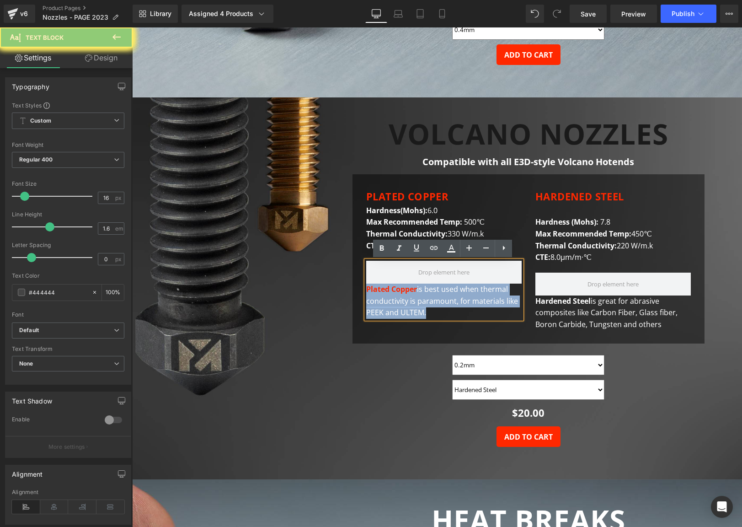
click at [444, 298] on font "Plated Copper is best used when thermal conductivity is paramount, for material…" at bounding box center [442, 300] width 152 height 33
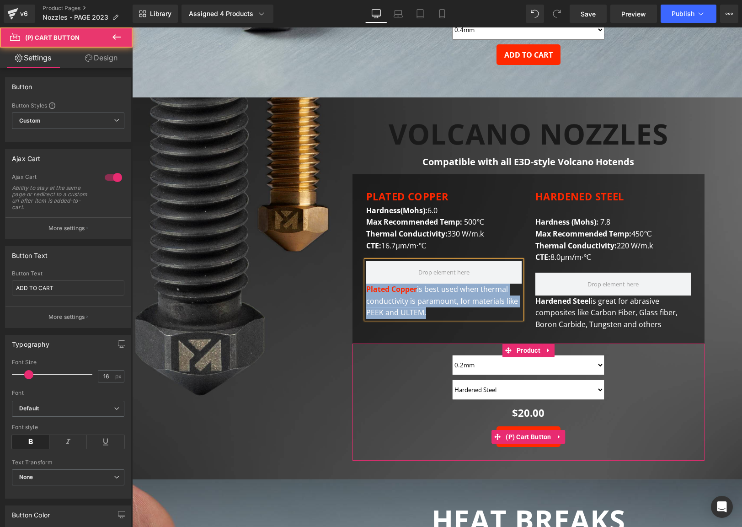
click at [357, 427] on div "ADD TO CART" at bounding box center [528, 436] width 343 height 21
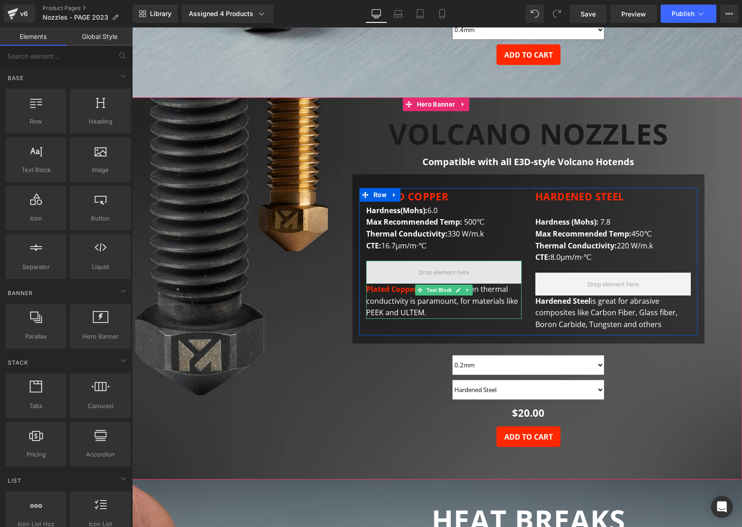
click at [436, 270] on span at bounding box center [444, 272] width 58 height 14
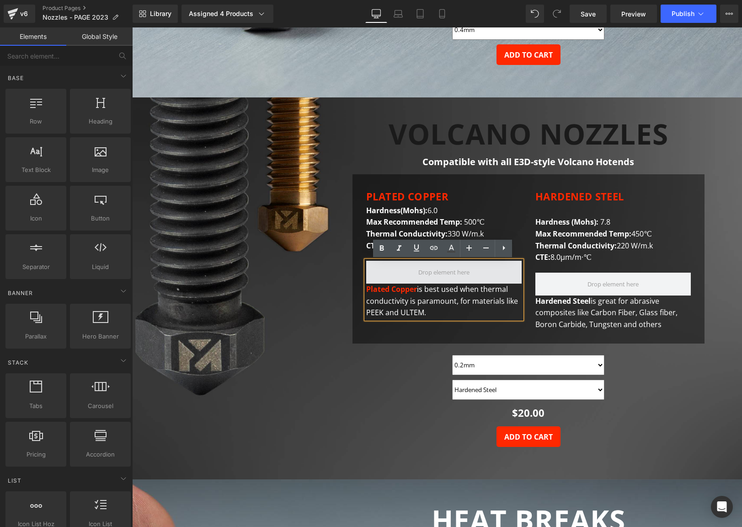
click at [428, 271] on span at bounding box center [444, 272] width 58 height 14
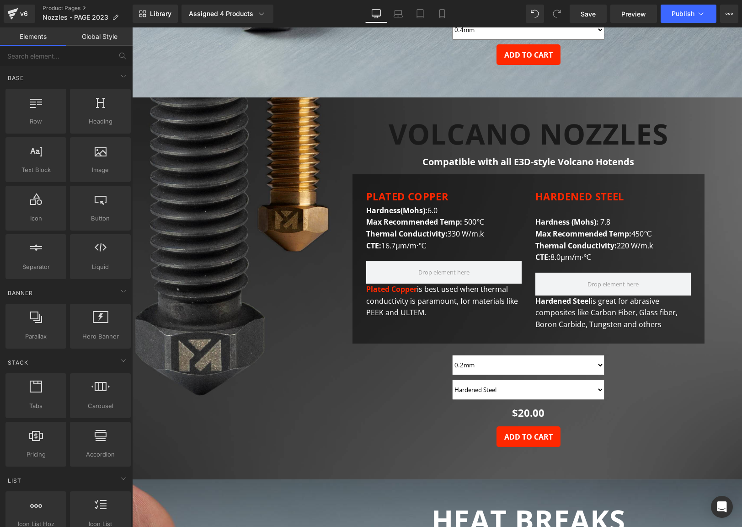
click at [585, 324] on span "is great for abrasive composites like Carbon Fiber, Glass fiber, Boron Carbide,…" at bounding box center [606, 312] width 142 height 33
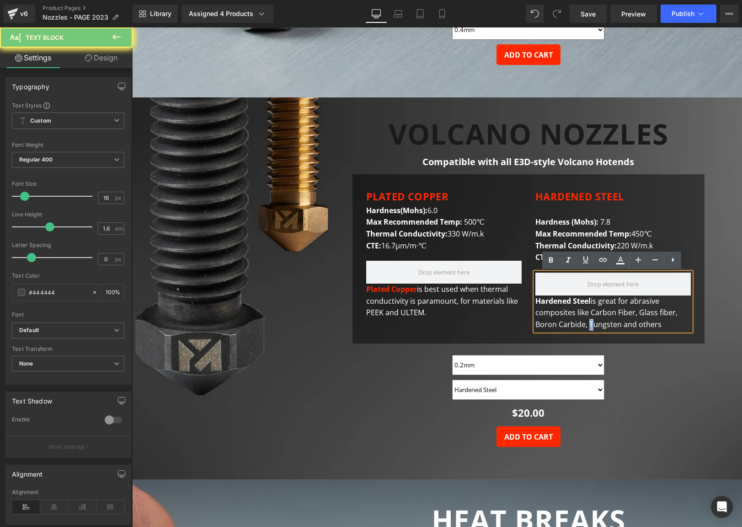
click at [585, 324] on span "is great for abrasive composites like Carbon Fiber, Glass fiber, Boron Carbide,…" at bounding box center [606, 312] width 142 height 33
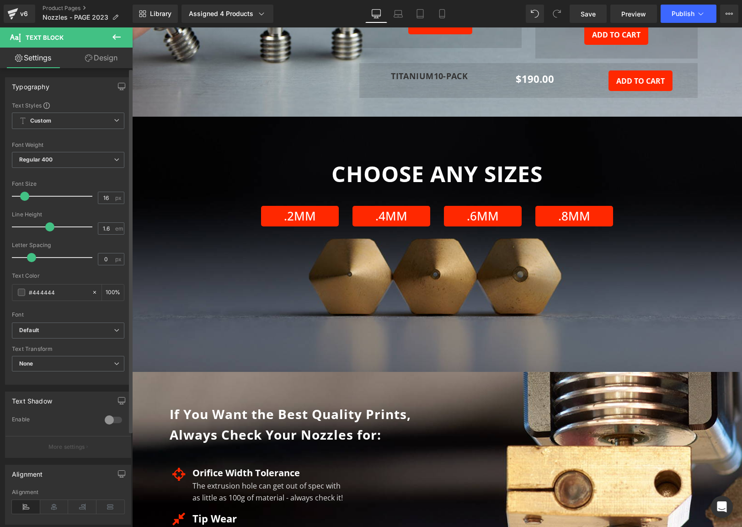
scroll to position [1664, 0]
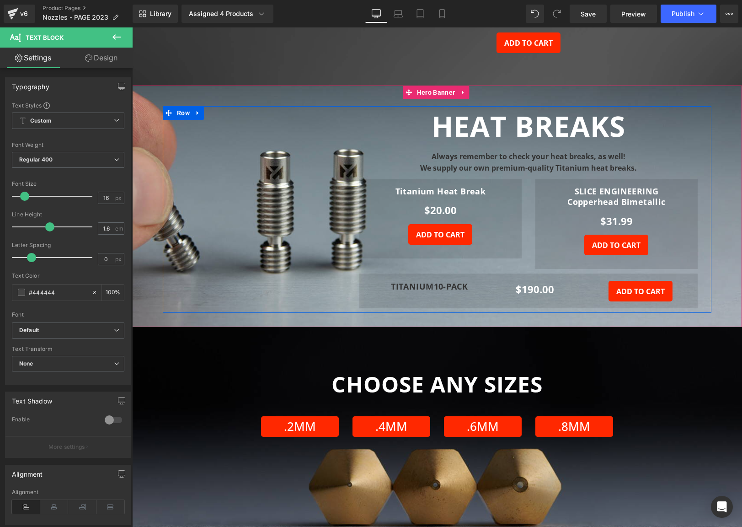
click at [176, 266] on div "Text Block HEAT BREAKS Heading Always remember to check your heat breaks, as we…" at bounding box center [437, 209] width 549 height 207
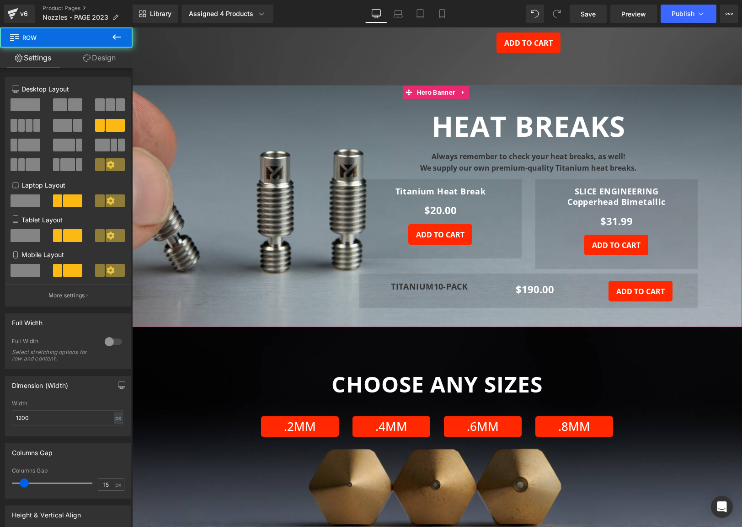
click at [136, 275] on span "Text Block HEAT BREAKS Heading Always remember to check your heat breaks, as we…" at bounding box center [437, 209] width 610 height 207
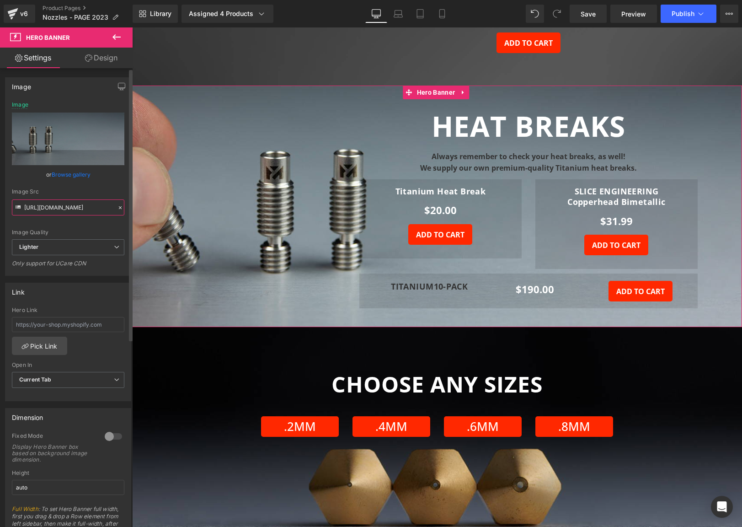
click at [55, 208] on input "https://ucarecdn.com/11d853e6-bf54-4a48-9d79-d8721c02c433/-/format/auto/-/previ…" at bounding box center [68, 207] width 112 height 16
click at [553, 152] on div "Always remember to check your heat breaks, as well! We supply our own premium-q…" at bounding box center [528, 162] width 352 height 23
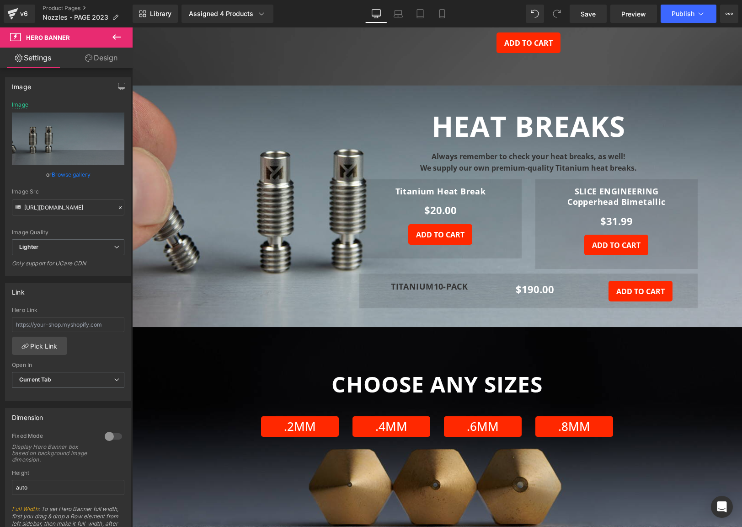
click at [553, 152] on b "Always remember to check your heat breaks, as well!" at bounding box center [529, 156] width 194 height 10
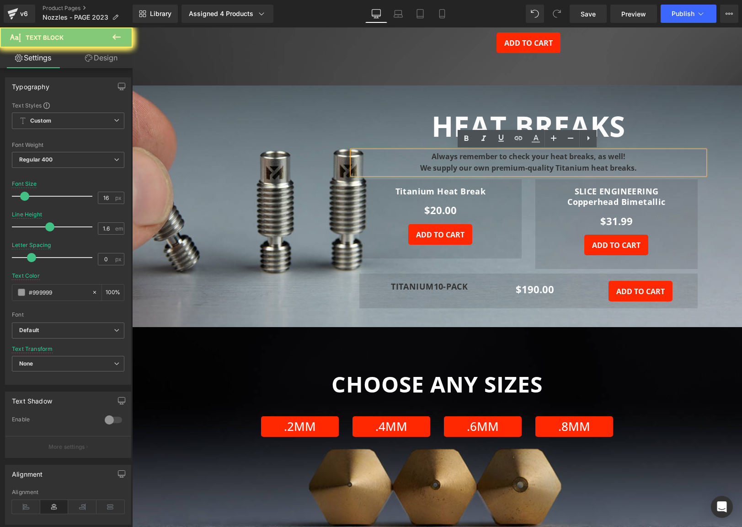
click at [549, 163] on b "We supply our own premium-quality Titanium heat breaks." at bounding box center [528, 168] width 217 height 10
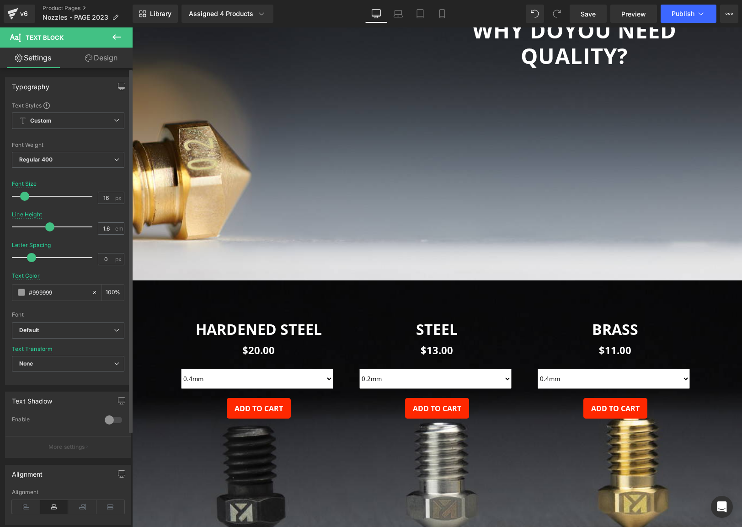
scroll to position [2739, 0]
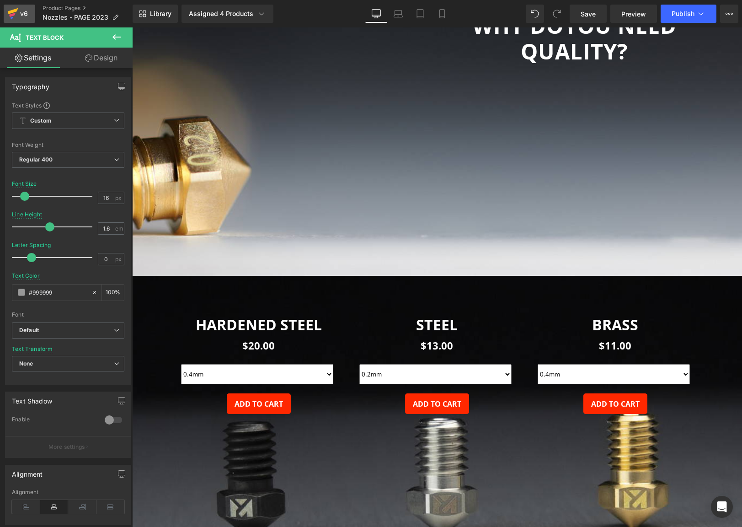
click at [24, 13] on div "v6" at bounding box center [23, 14] width 11 height 12
click at [17, 6] on icon at bounding box center [12, 13] width 11 height 23
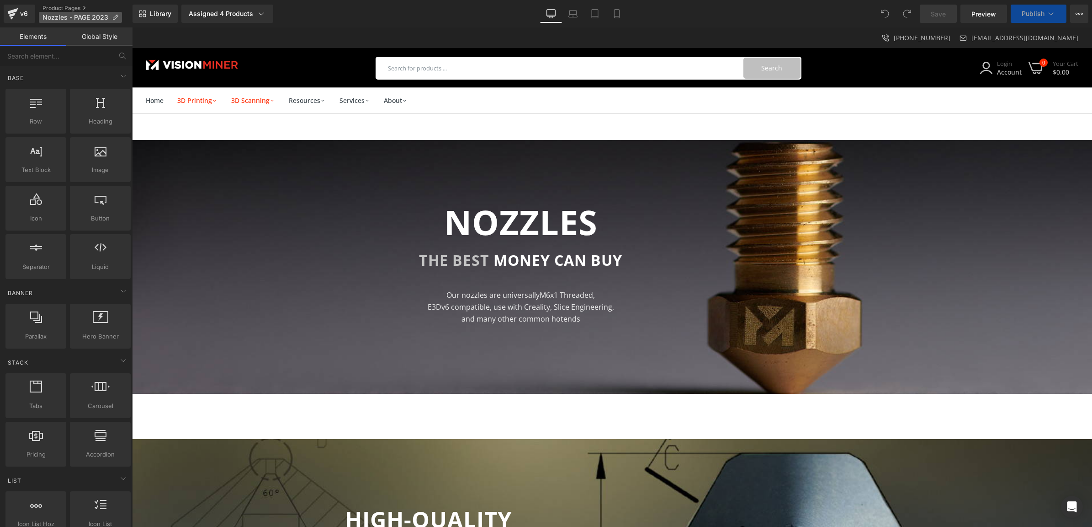
select select "0.2mm"
click at [112, 19] on icon at bounding box center [115, 17] width 6 height 6
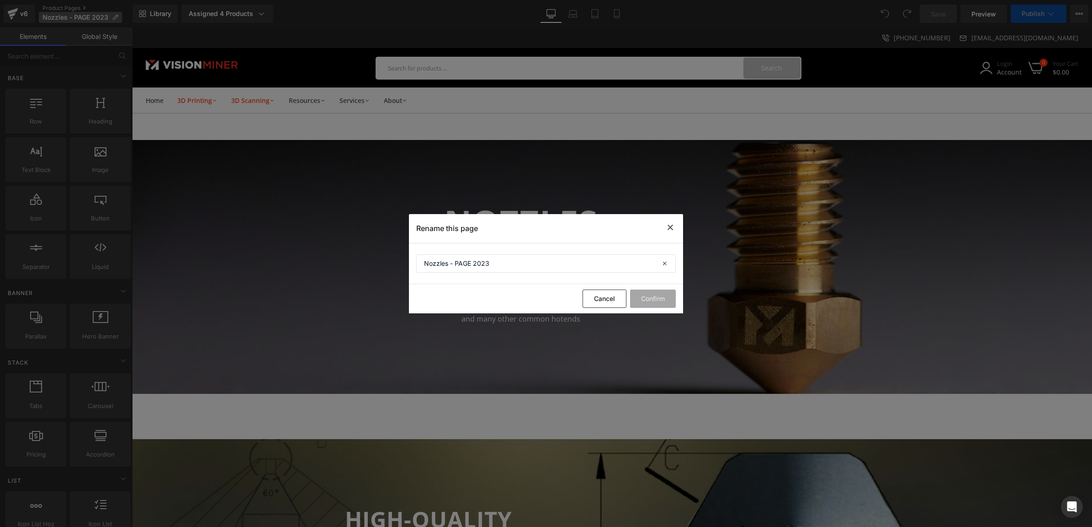
select select "0.2mm"
click at [600, 301] on button "Cancel" at bounding box center [605, 298] width 44 height 18
